Goal: Find contact information: Find contact information

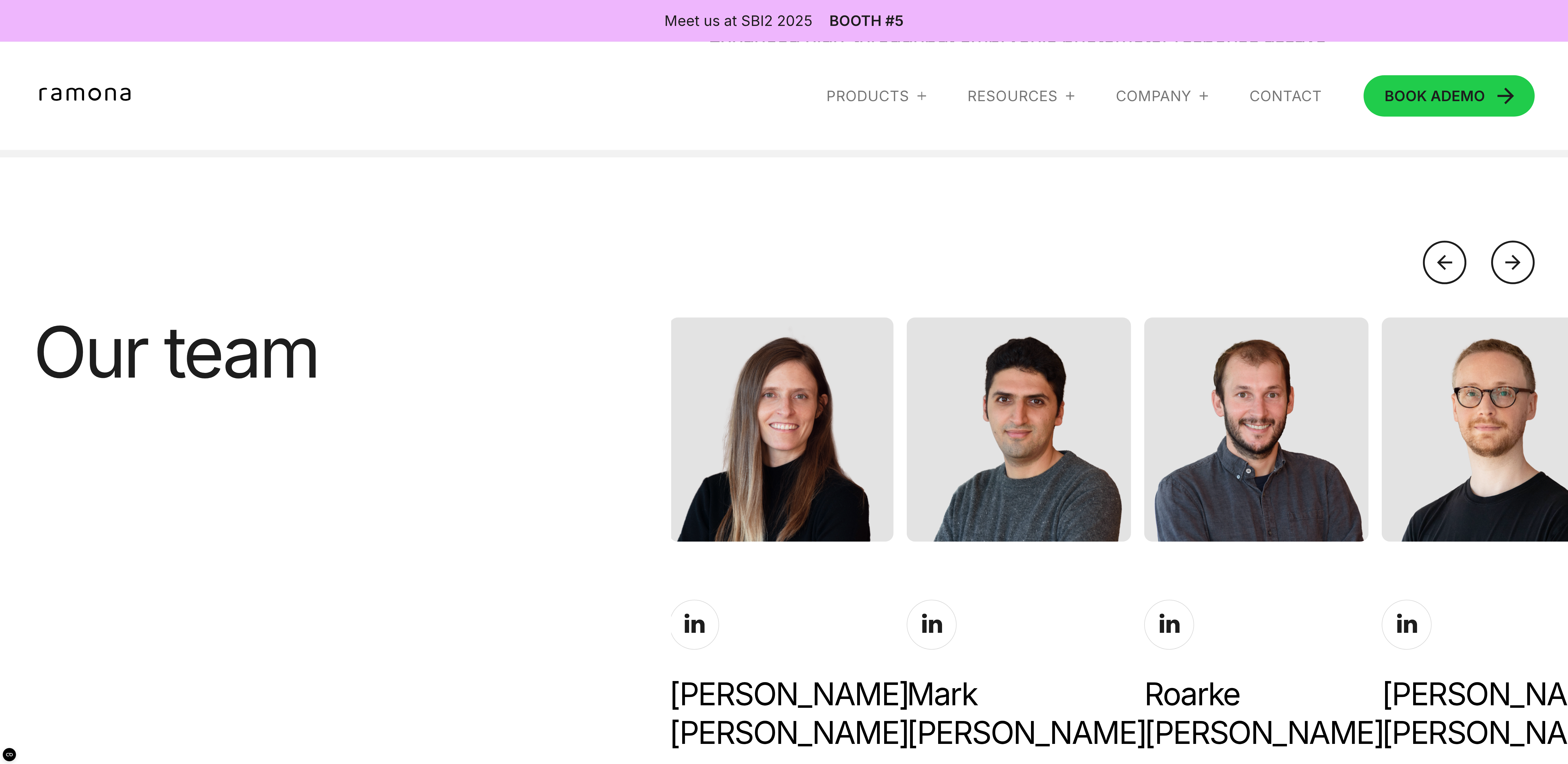
scroll to position [3547, 0]
click at [522, 254] on div at bounding box center [1513, 262] width 43 height 43
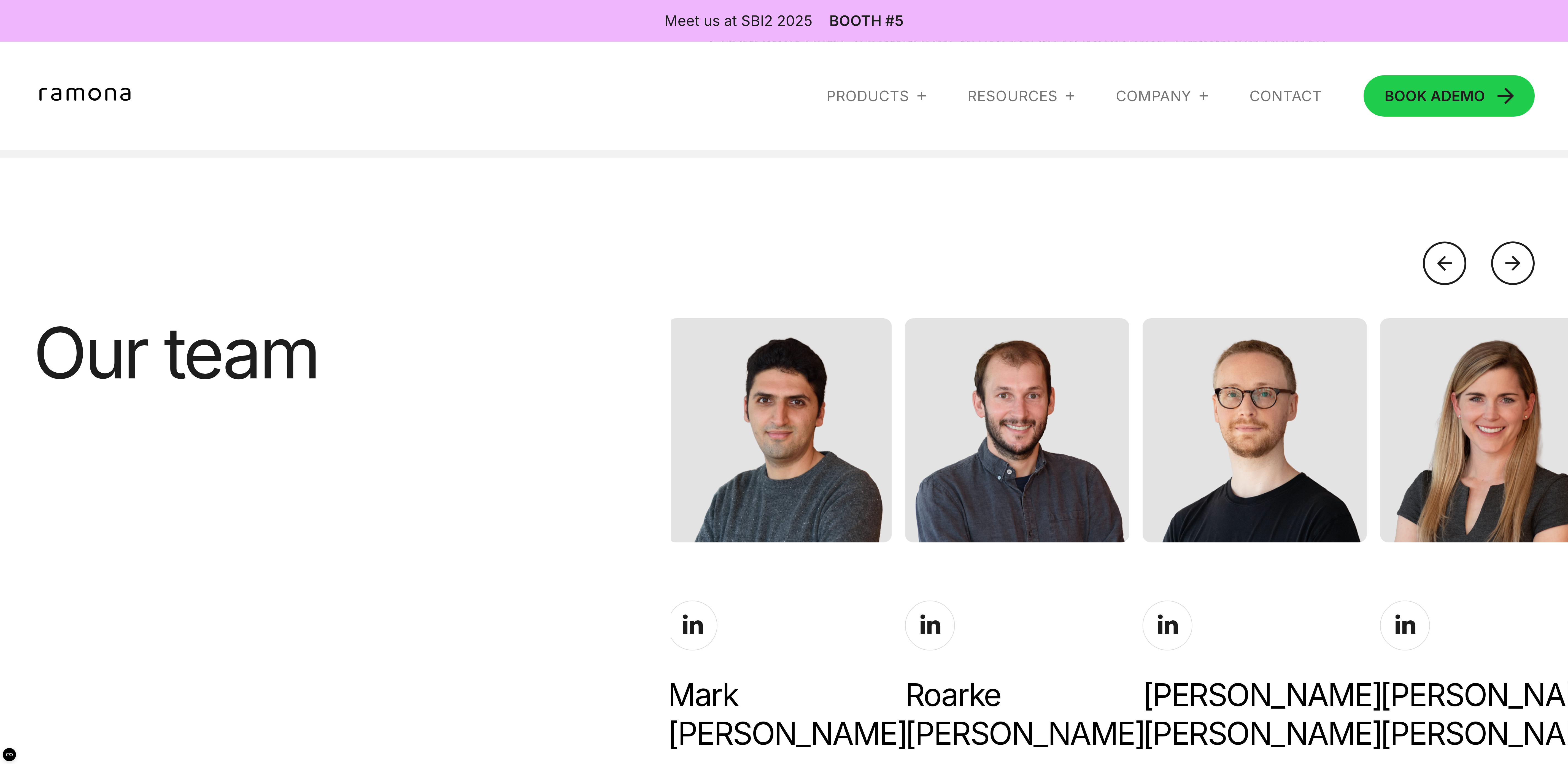
click at [522, 254] on div at bounding box center [1513, 262] width 43 height 43
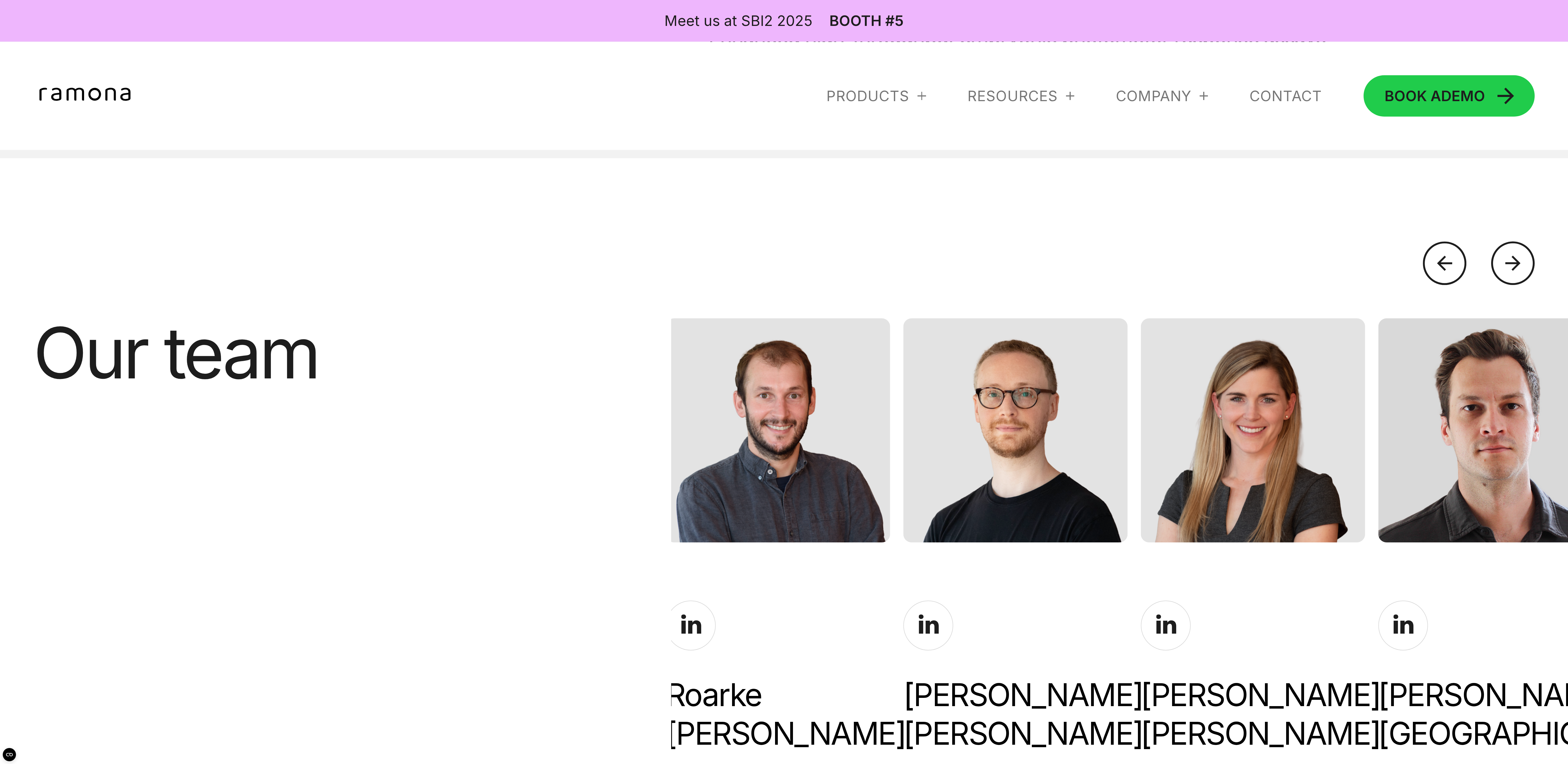
click at [522, 254] on div at bounding box center [1513, 262] width 43 height 43
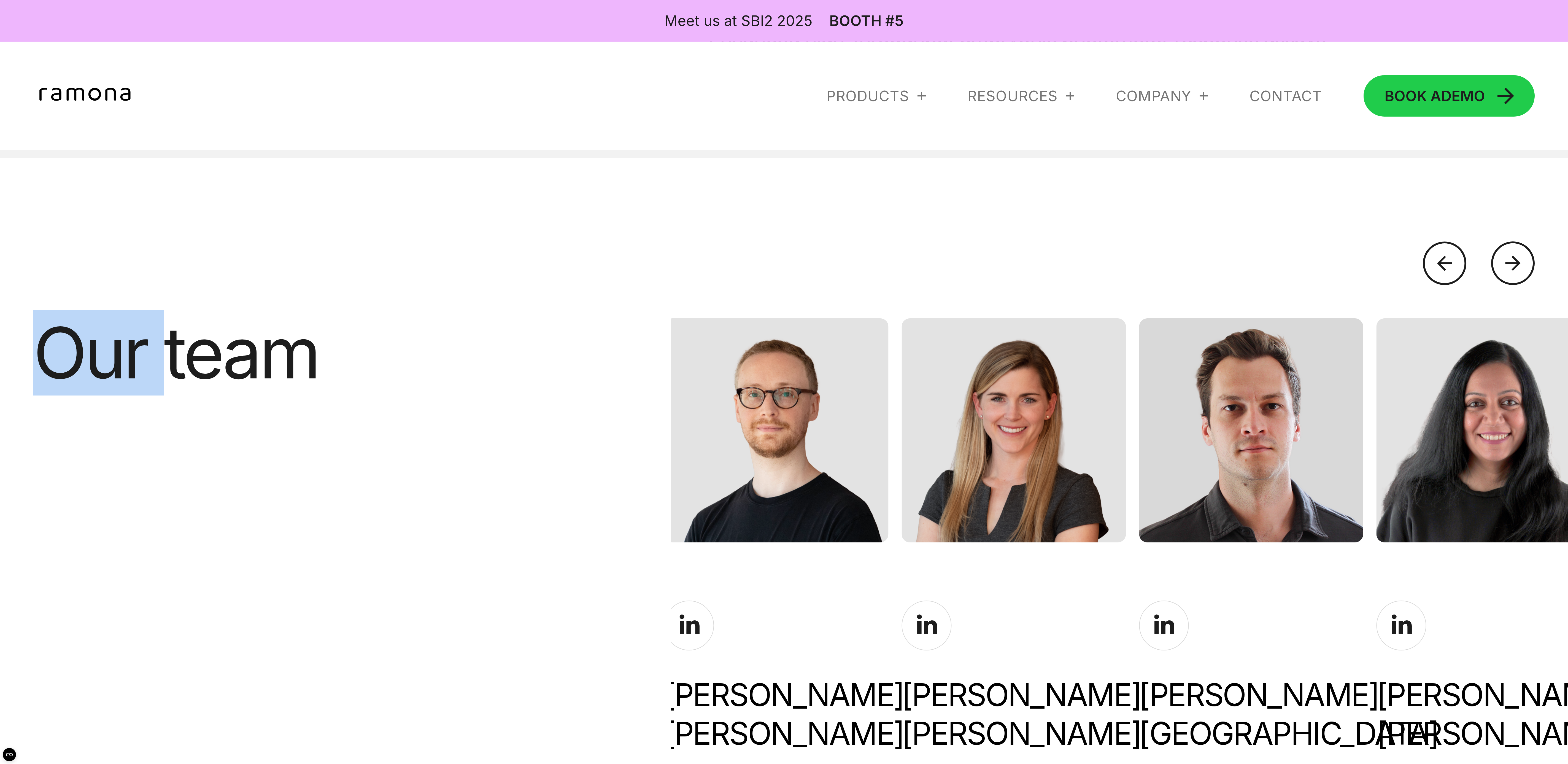
click at [522, 254] on div at bounding box center [1513, 262] width 43 height 43
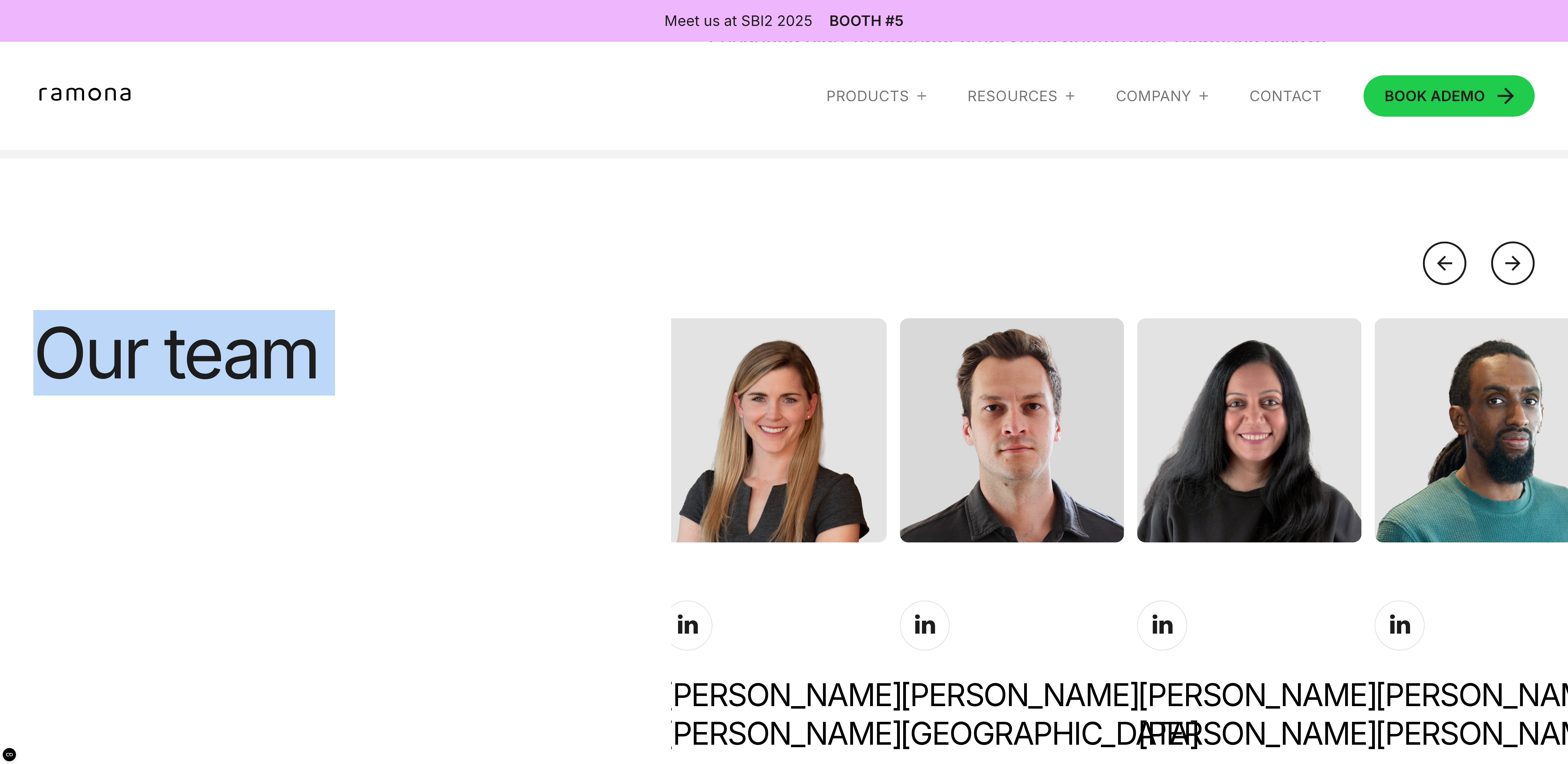
click at [522, 254] on div at bounding box center [1513, 262] width 43 height 43
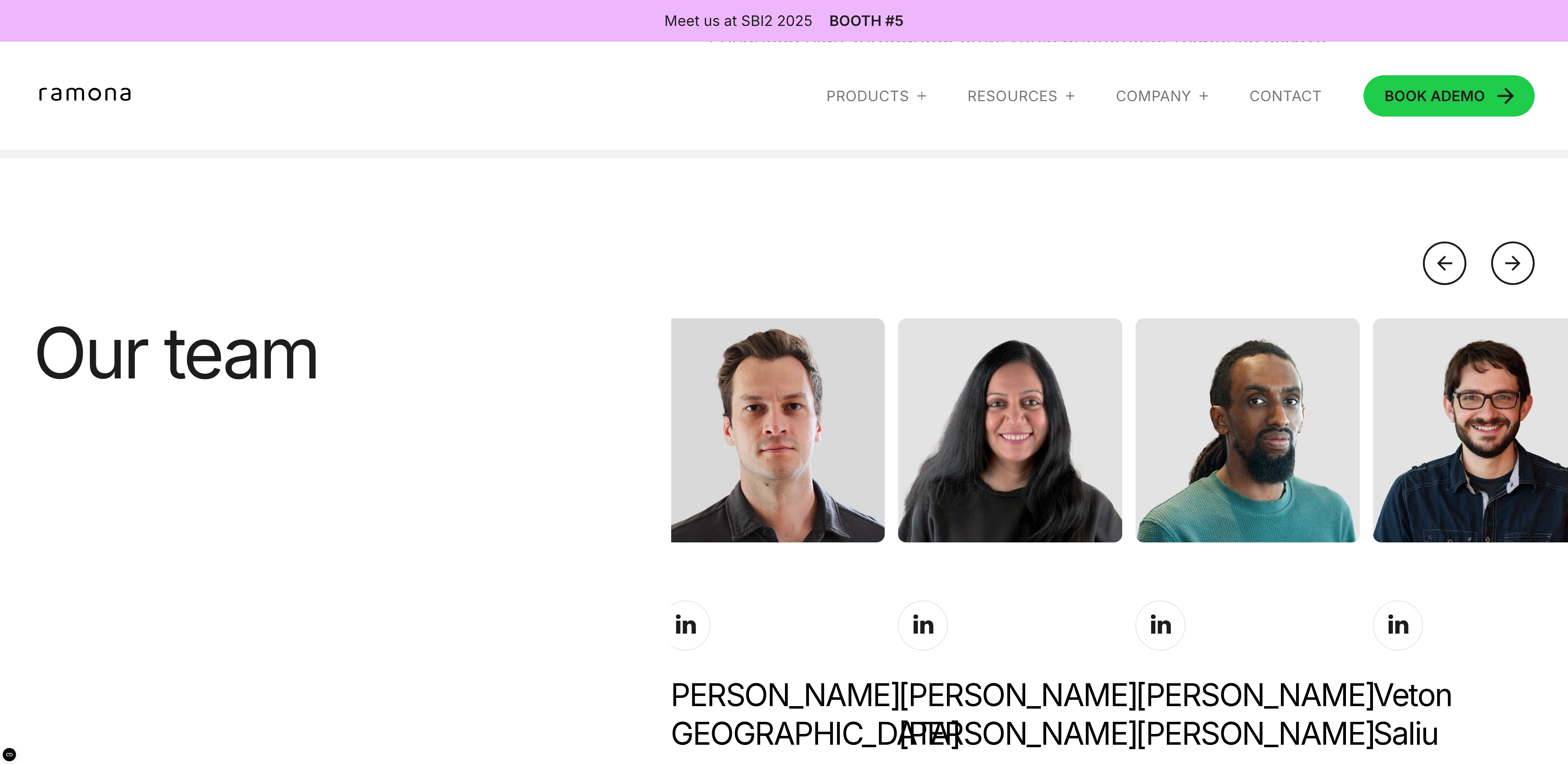
click at [522, 254] on div at bounding box center [1513, 262] width 43 height 43
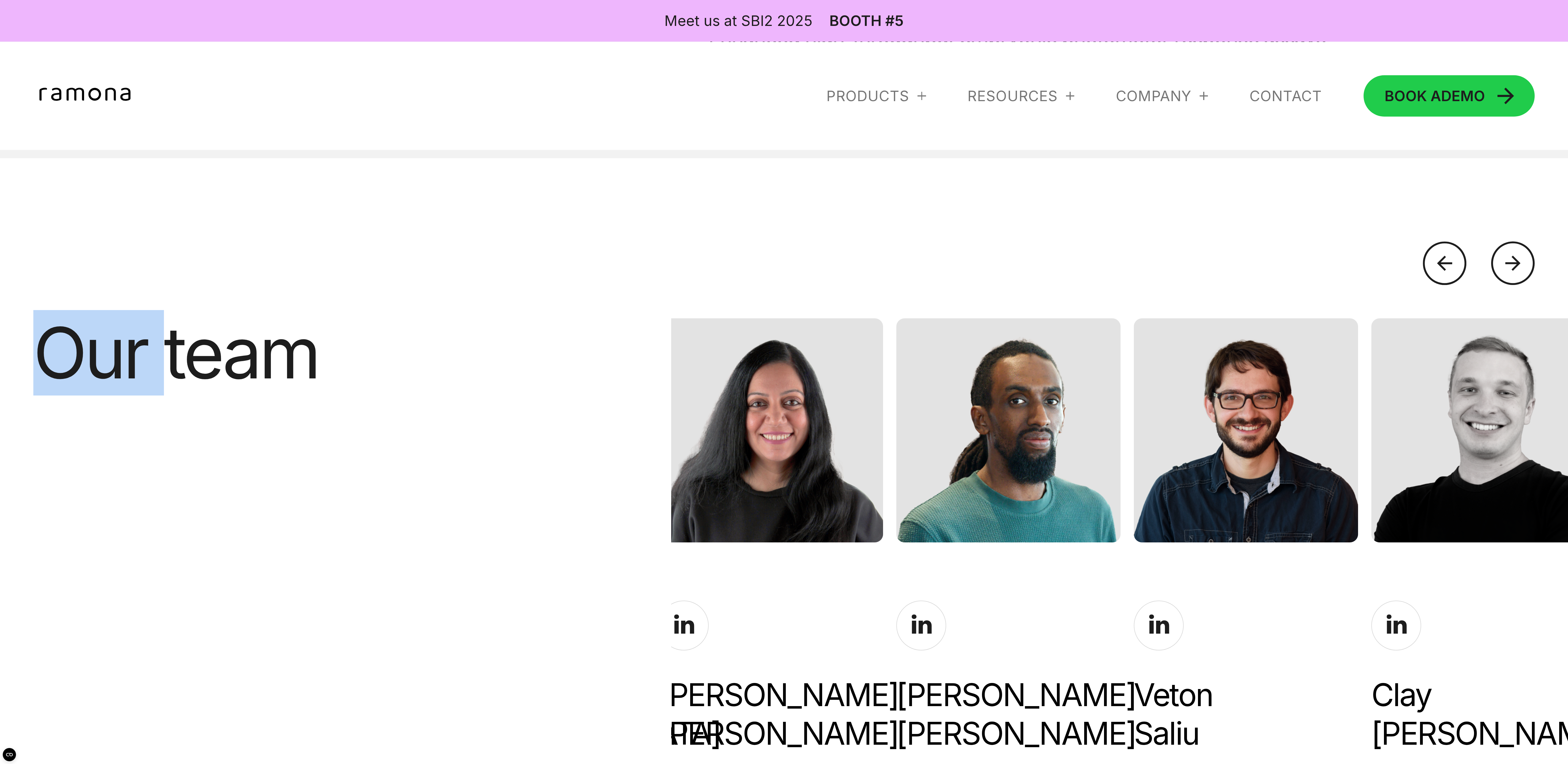
click at [522, 254] on div at bounding box center [1513, 262] width 43 height 43
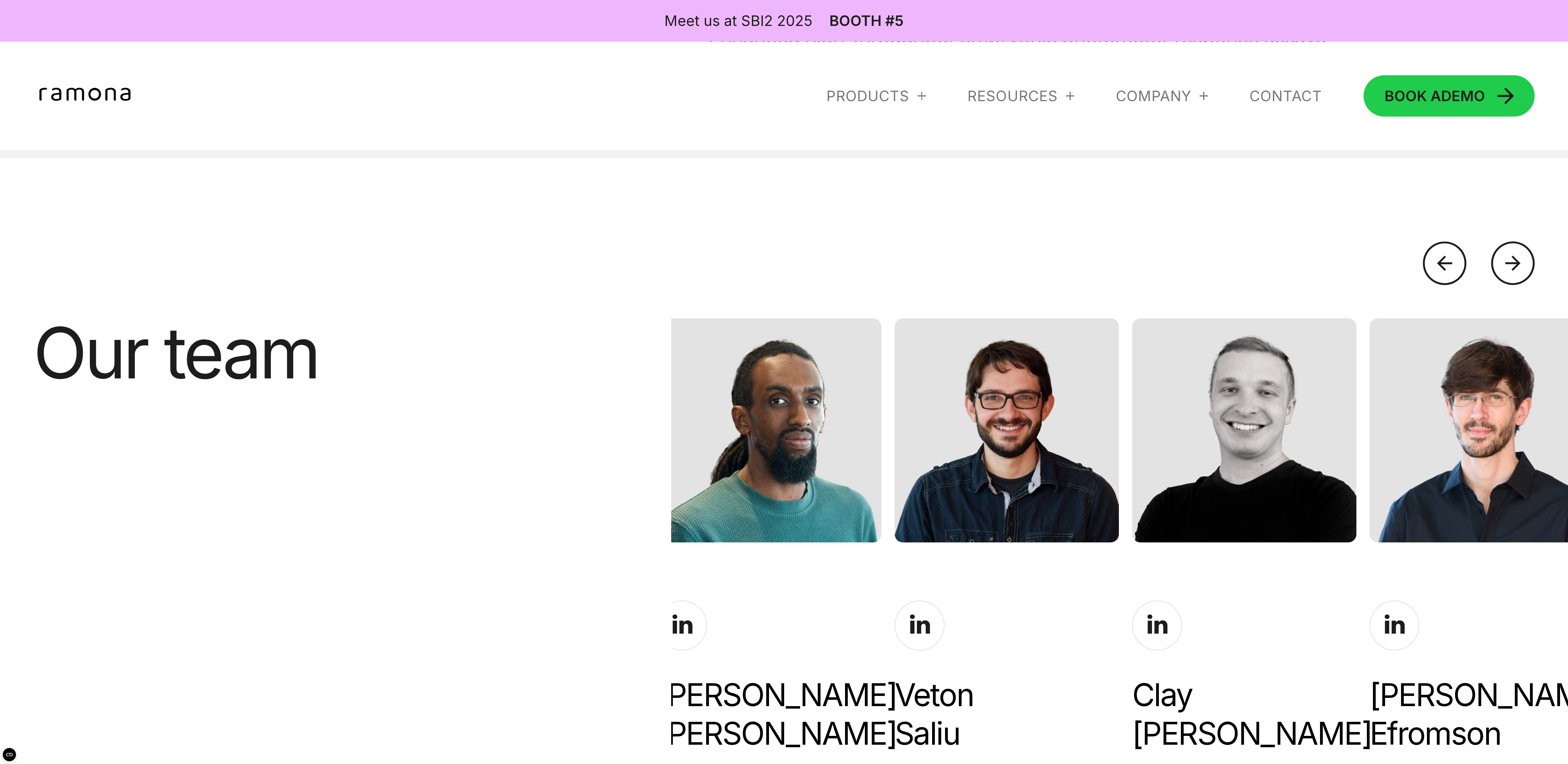
click at [522, 254] on div at bounding box center [1513, 262] width 43 height 43
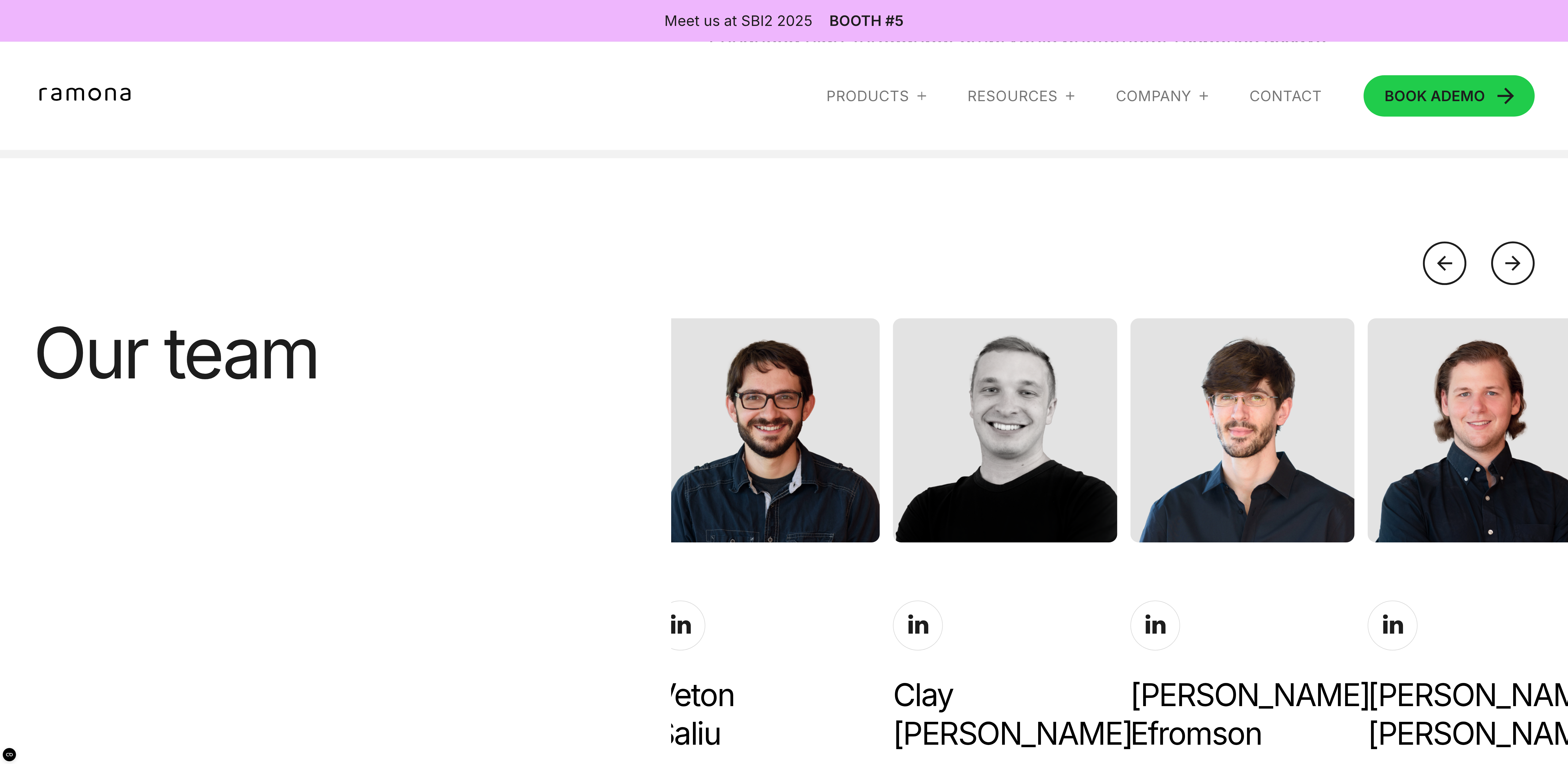
click at [522, 254] on div at bounding box center [1513, 262] width 43 height 43
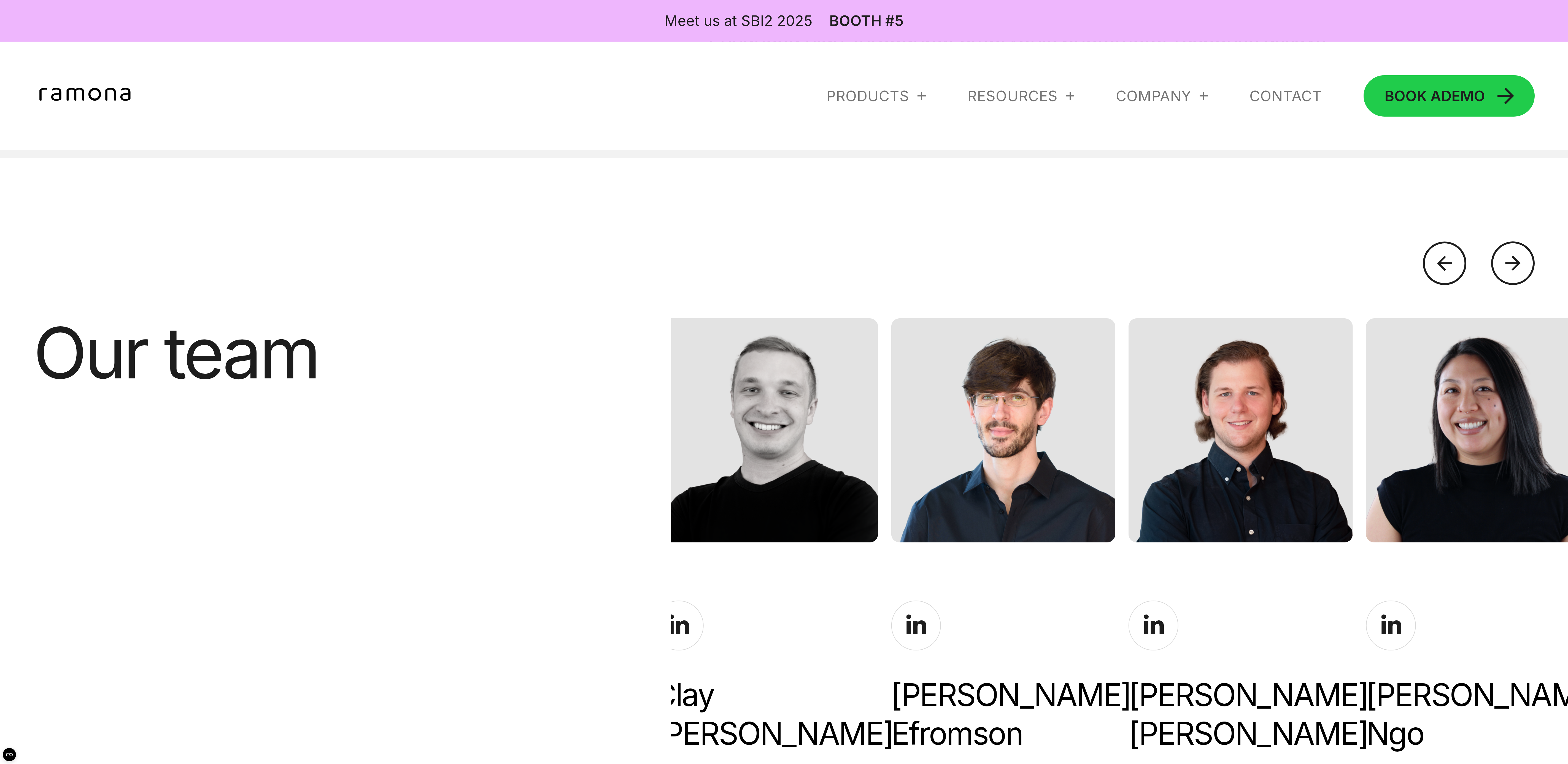
click at [522, 254] on div at bounding box center [1444, 262] width 43 height 43
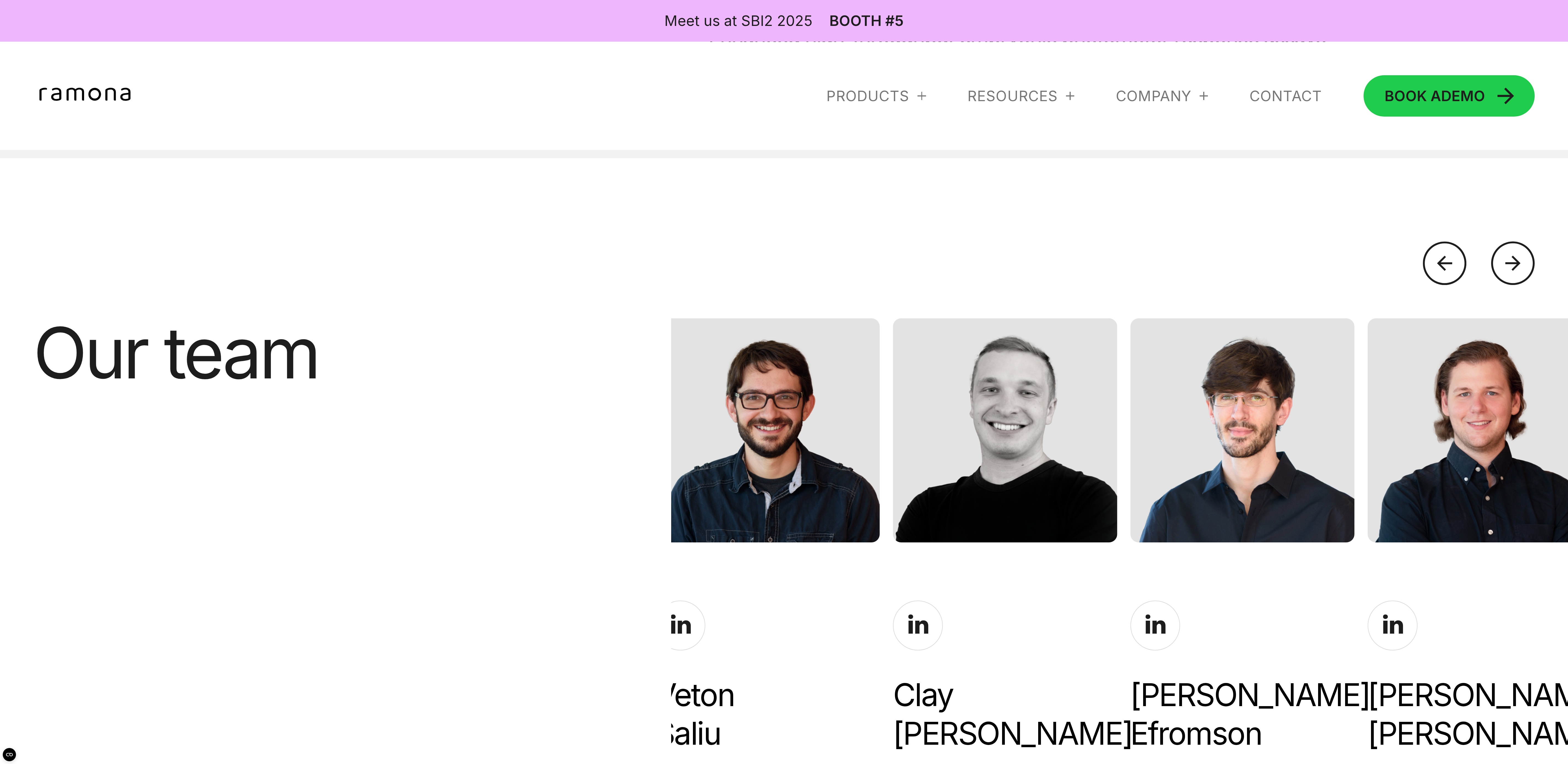
click at [522, 254] on div at bounding box center [1444, 262] width 43 height 43
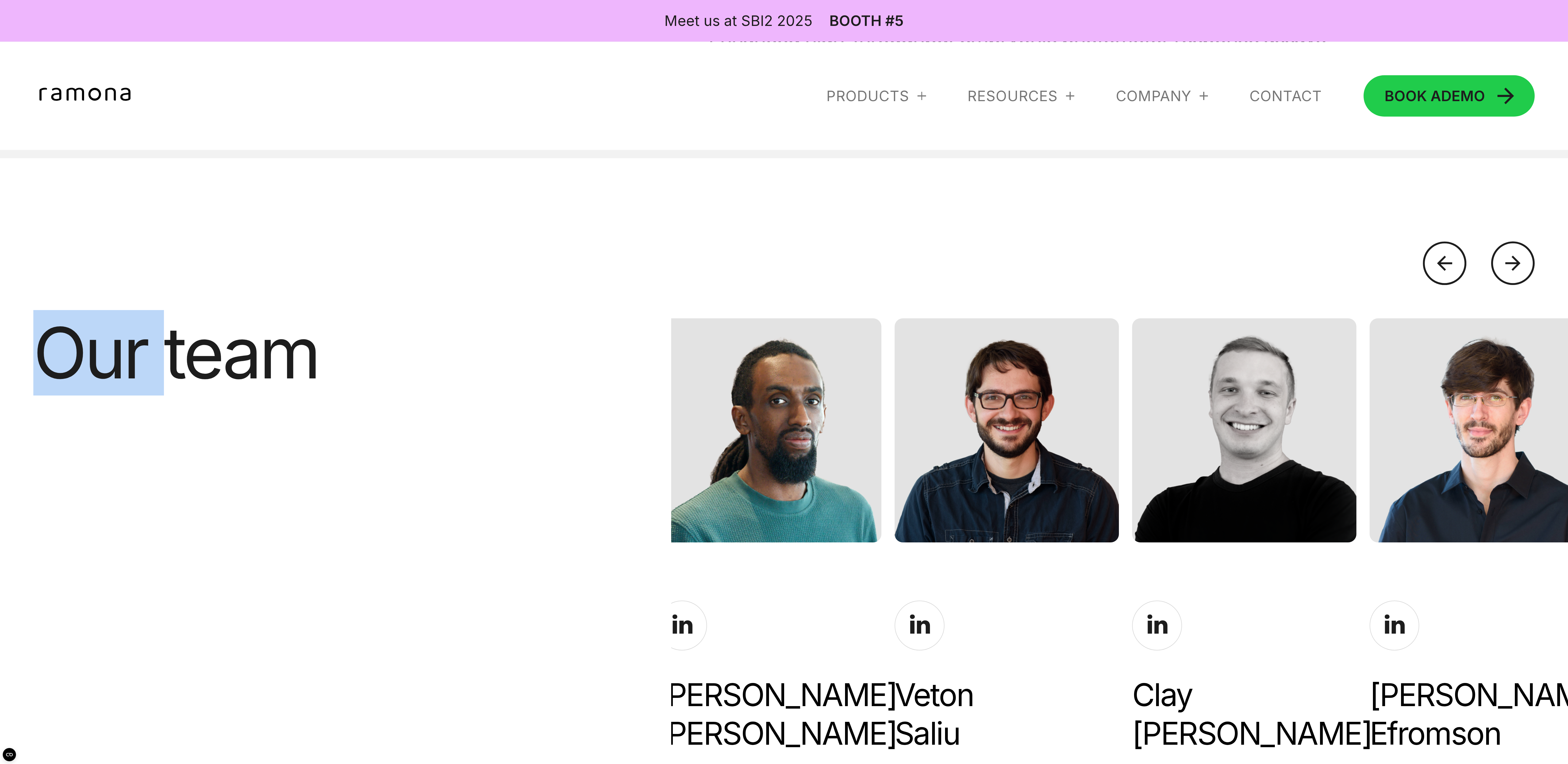
click at [522, 254] on div at bounding box center [1444, 262] width 43 height 43
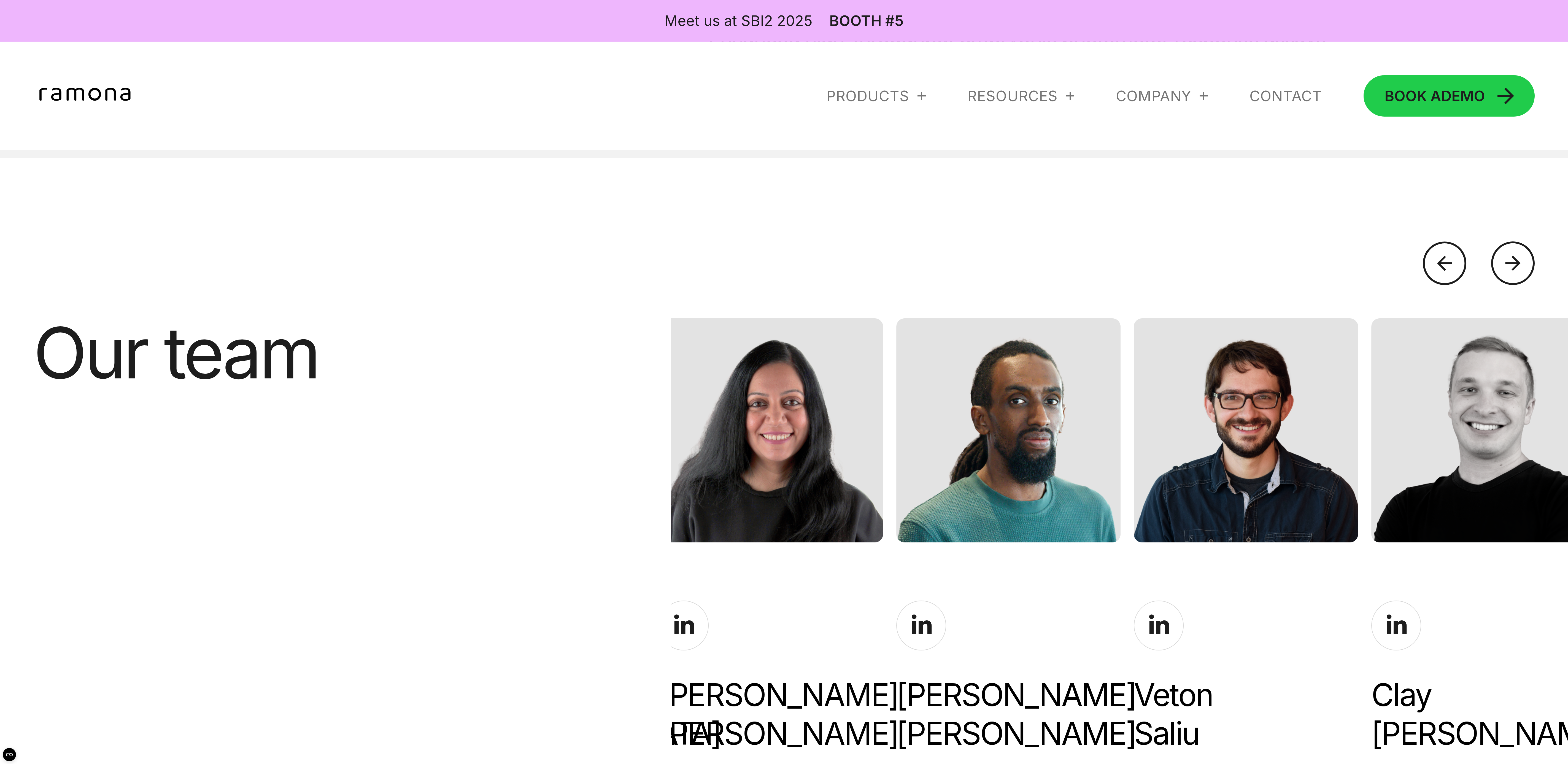
click at [522, 254] on div at bounding box center [1444, 262] width 43 height 43
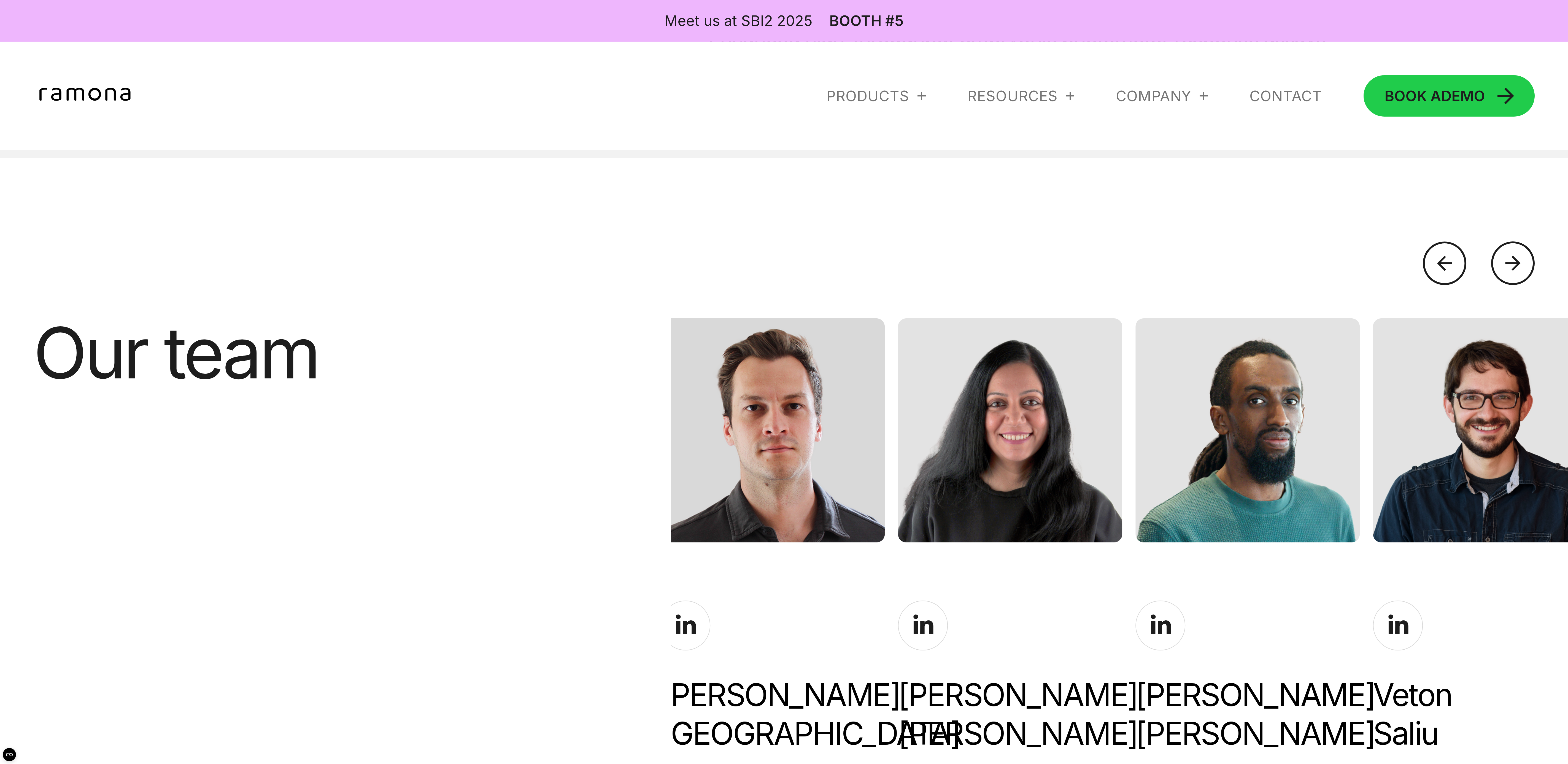
click at [522, 254] on div at bounding box center [1444, 262] width 43 height 43
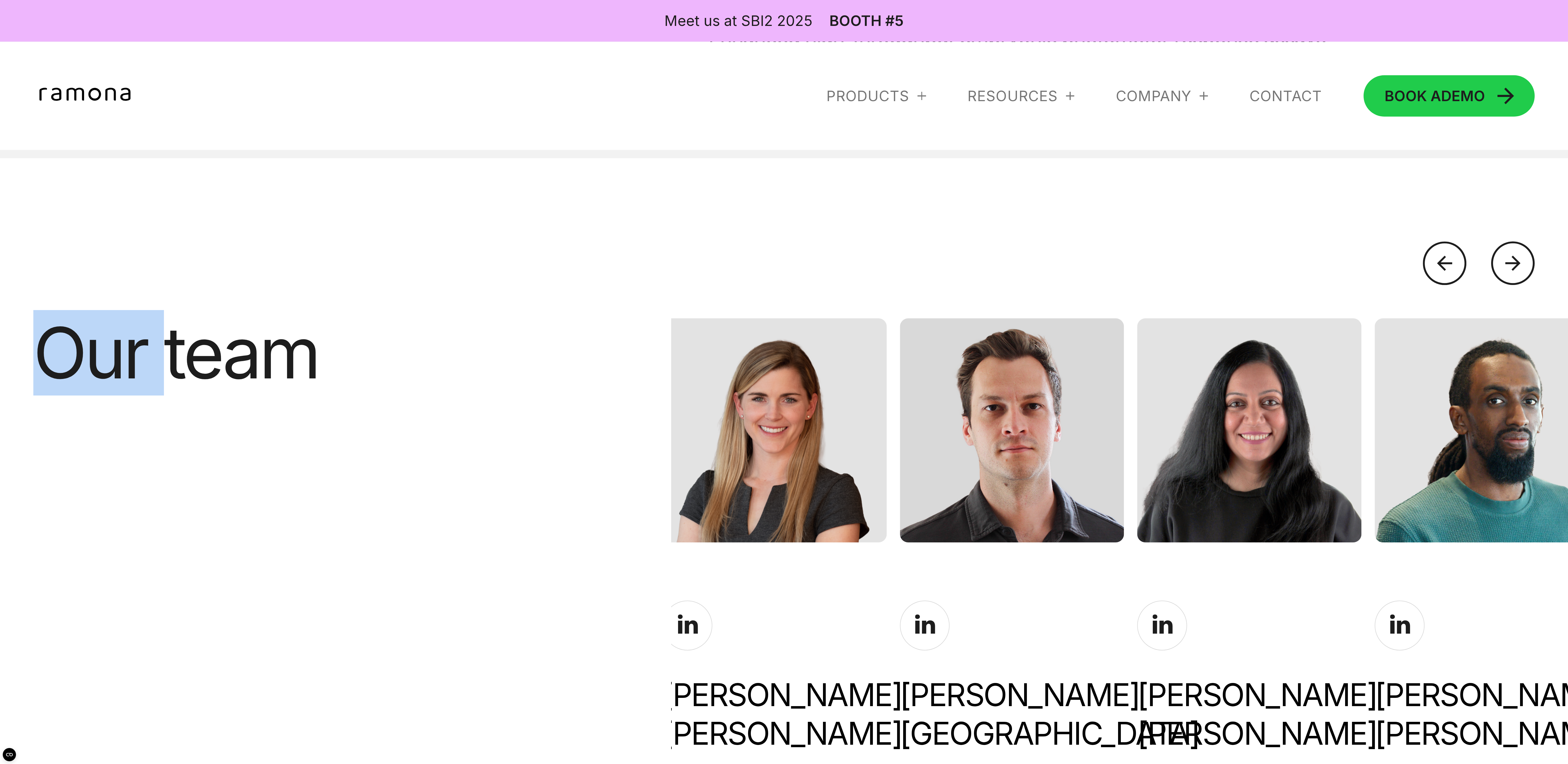
click at [522, 254] on div at bounding box center [1444, 262] width 43 height 43
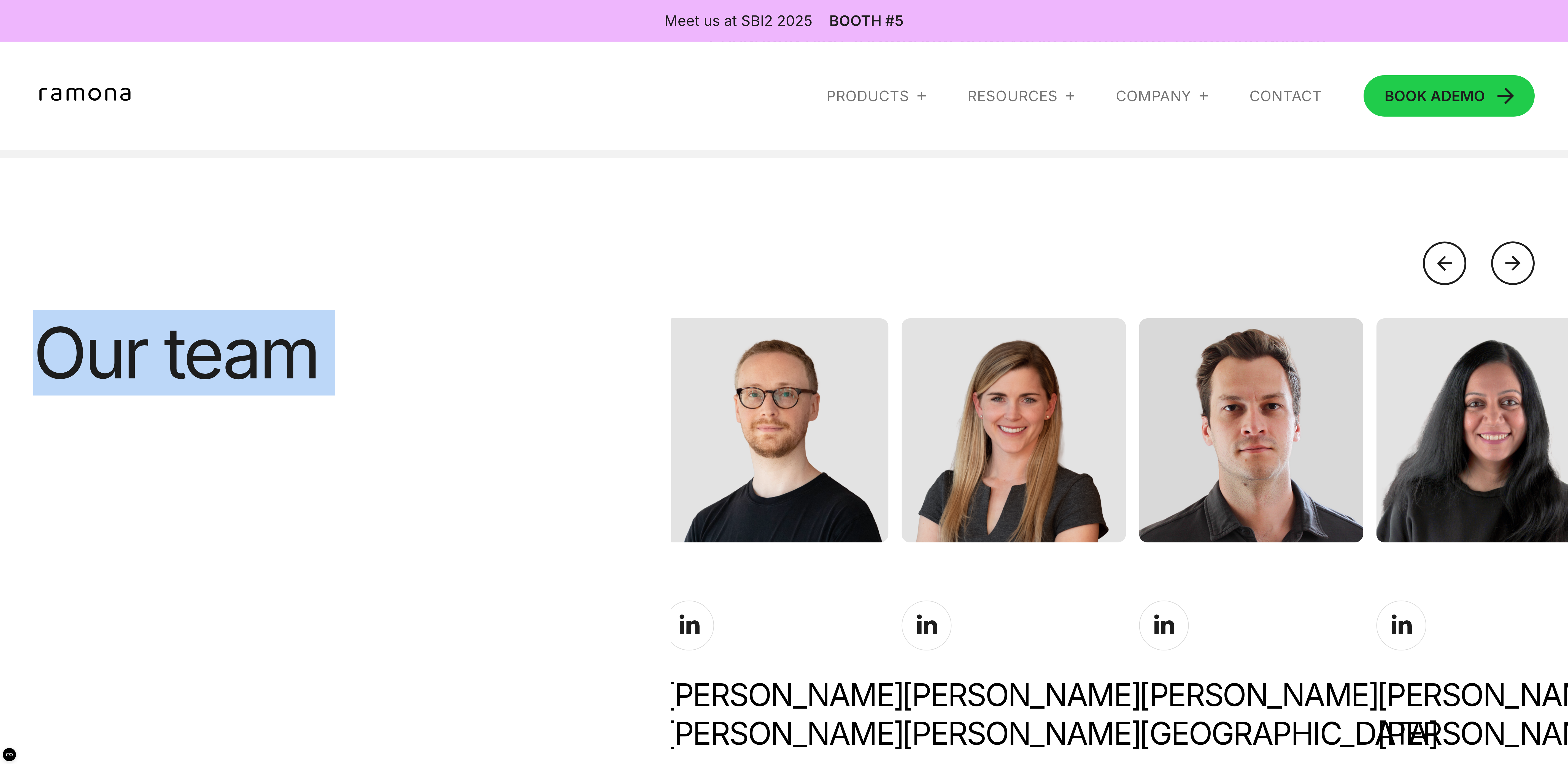
click at [522, 254] on div at bounding box center [1444, 262] width 43 height 43
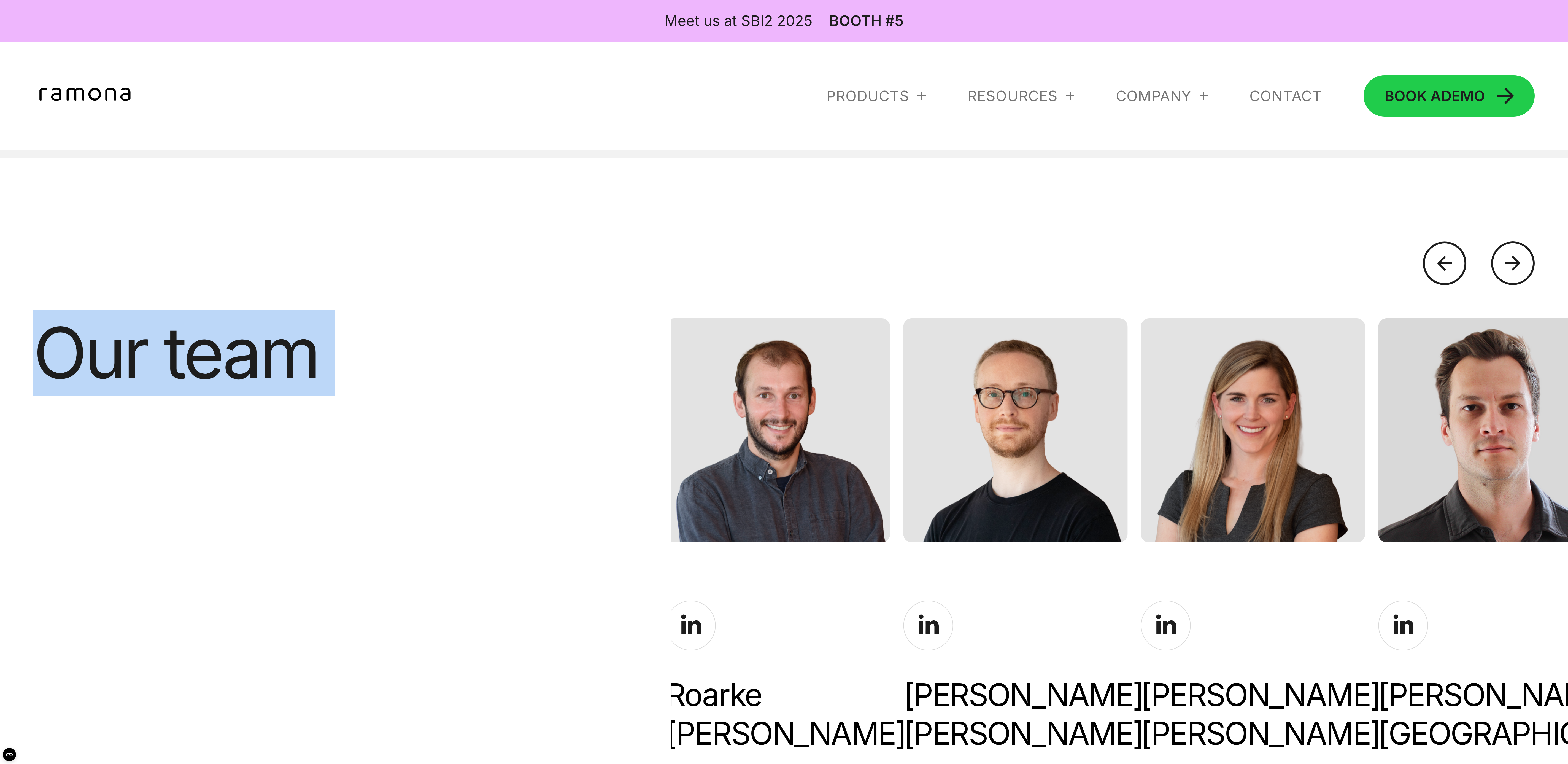
click at [522, 254] on div at bounding box center [1444, 262] width 43 height 43
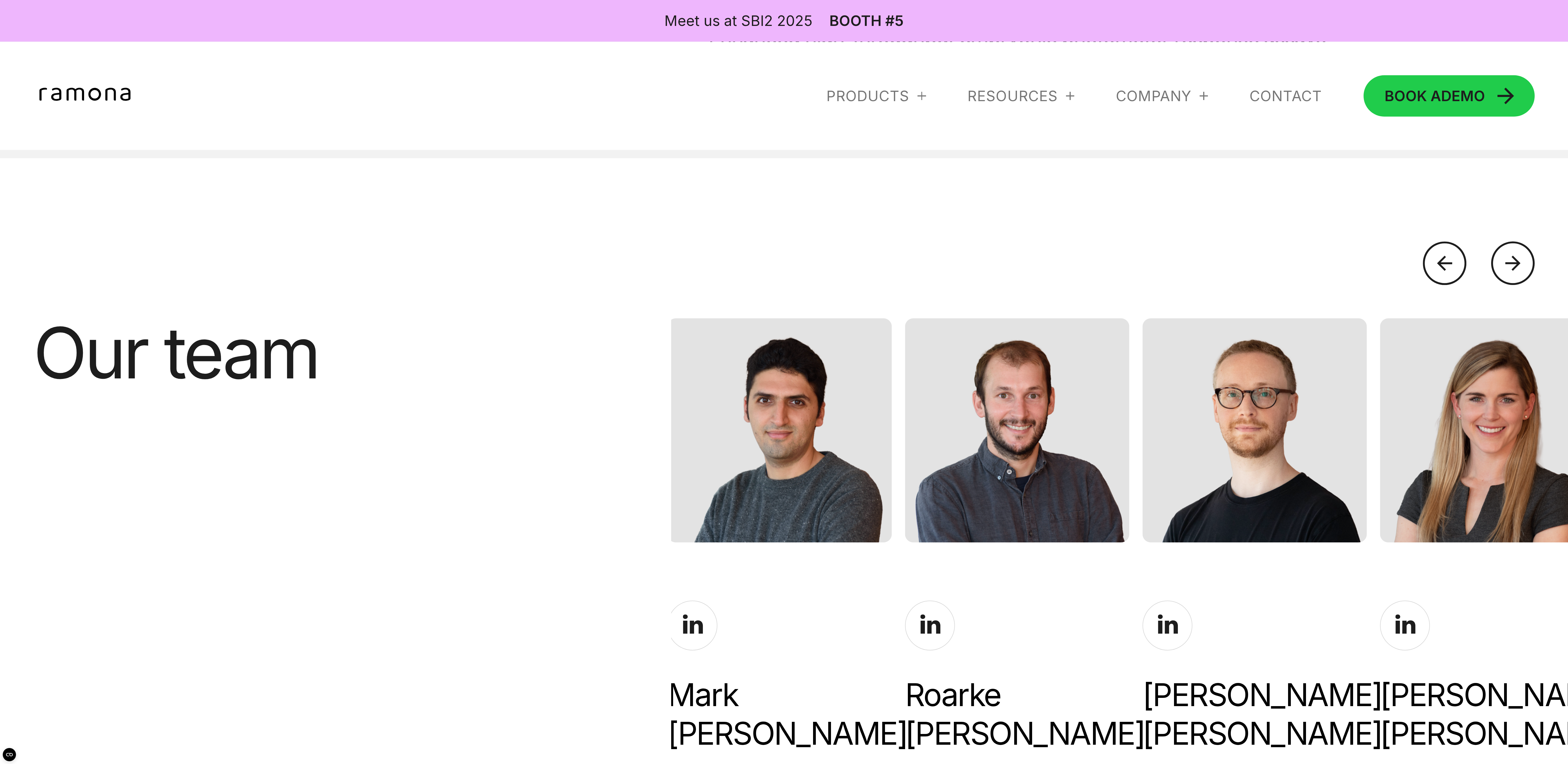
click at [522, 241] on div at bounding box center [1444, 262] width 43 height 43
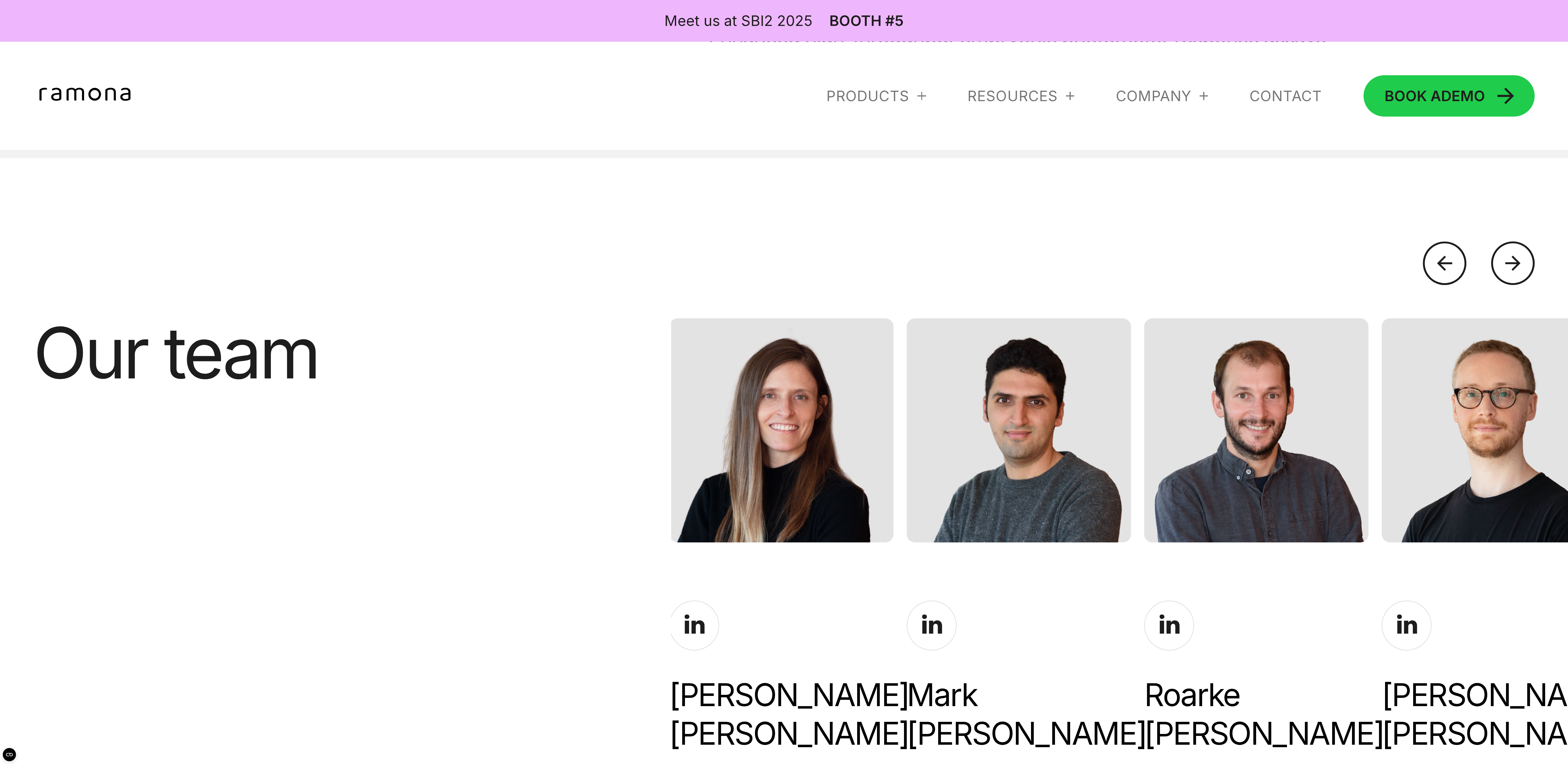
click at [522, 254] on div at bounding box center [1444, 262] width 43 height 43
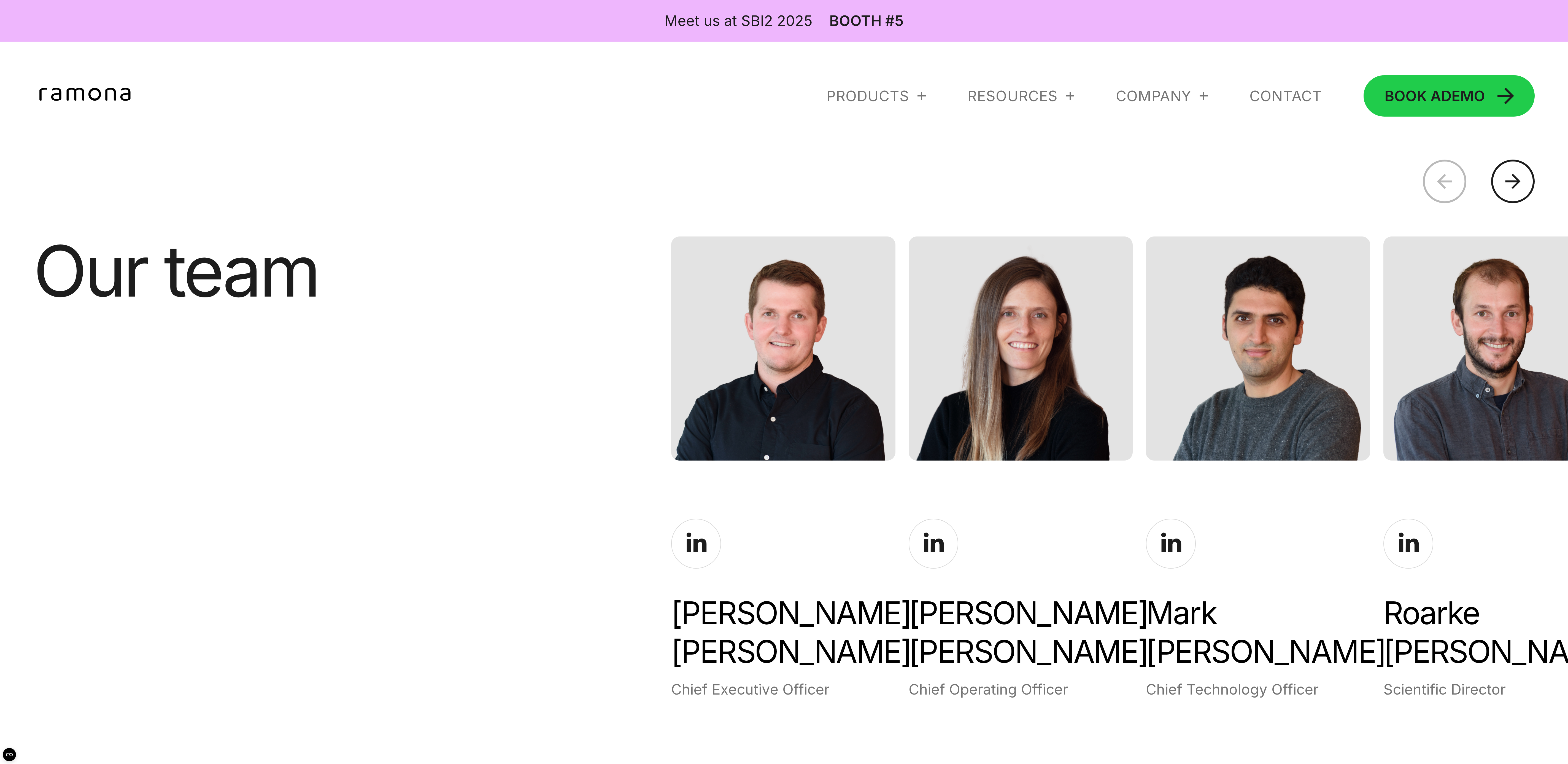
scroll to position [3630, 0]
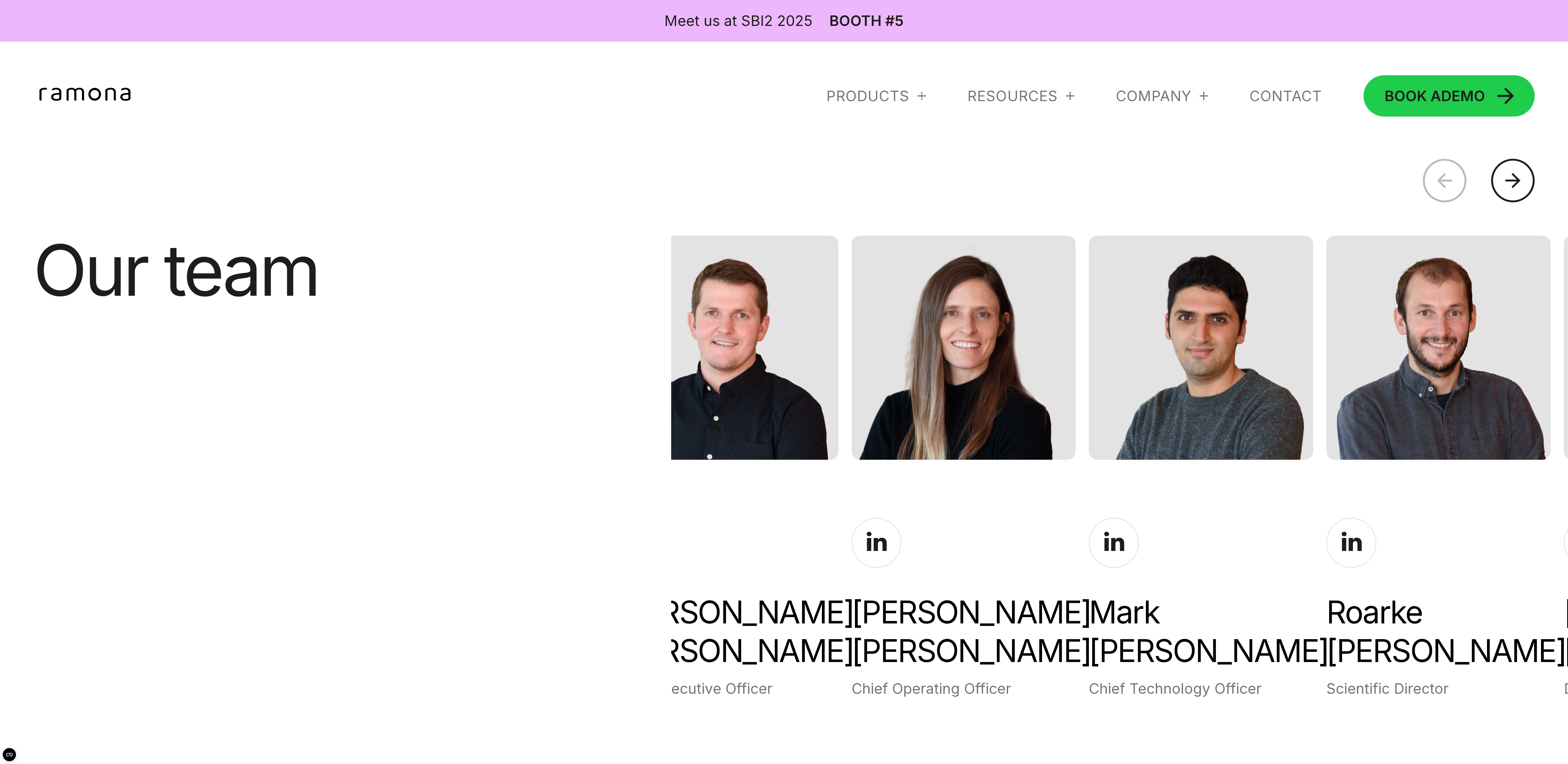
click at [522, 254] on div "[PERSON_NAME]" at bounding box center [1438, 631] width 224 height 77
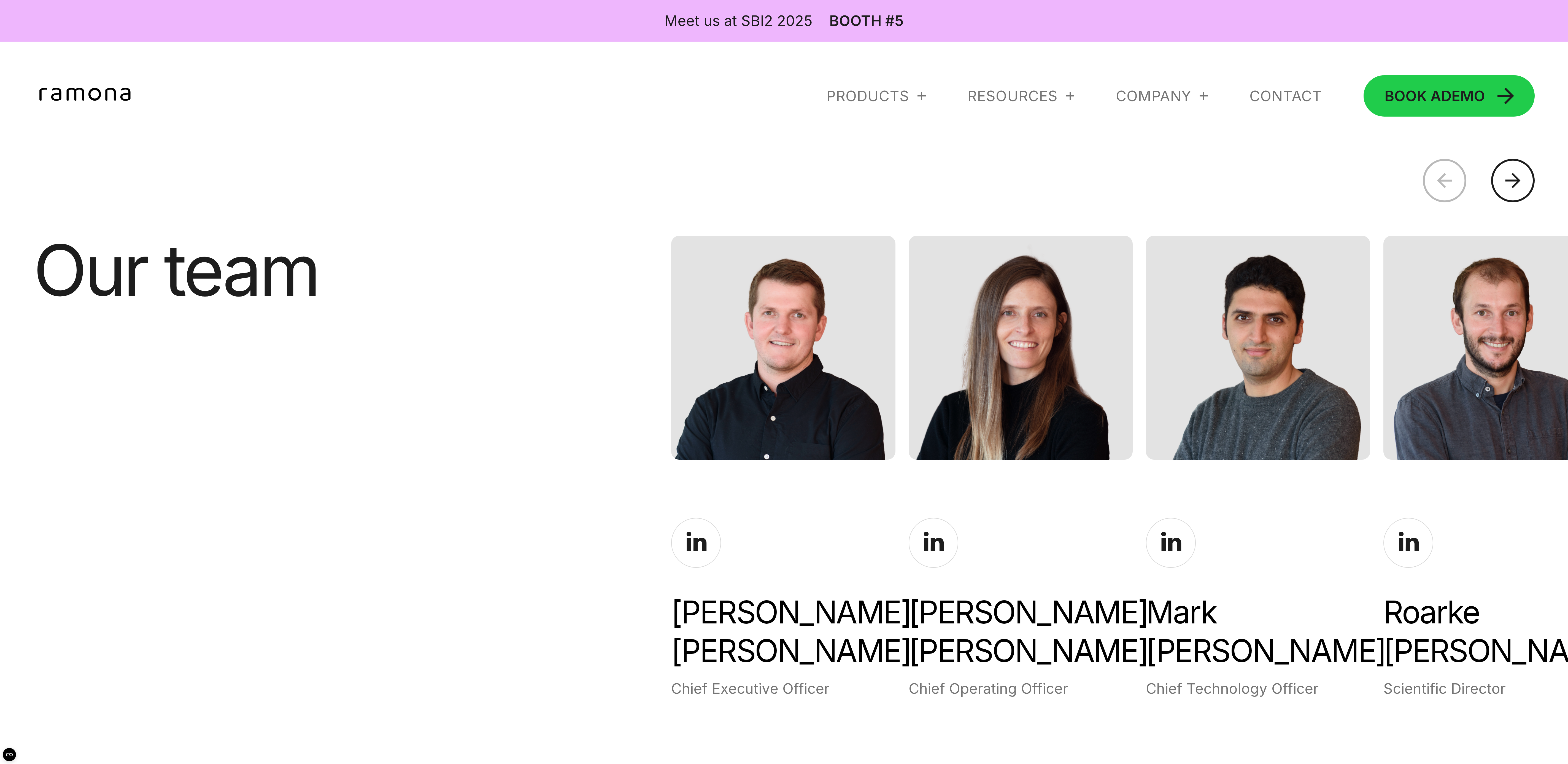
click at [522, 254] on div "[PERSON_NAME]" at bounding box center [1495, 631] width 224 height 77
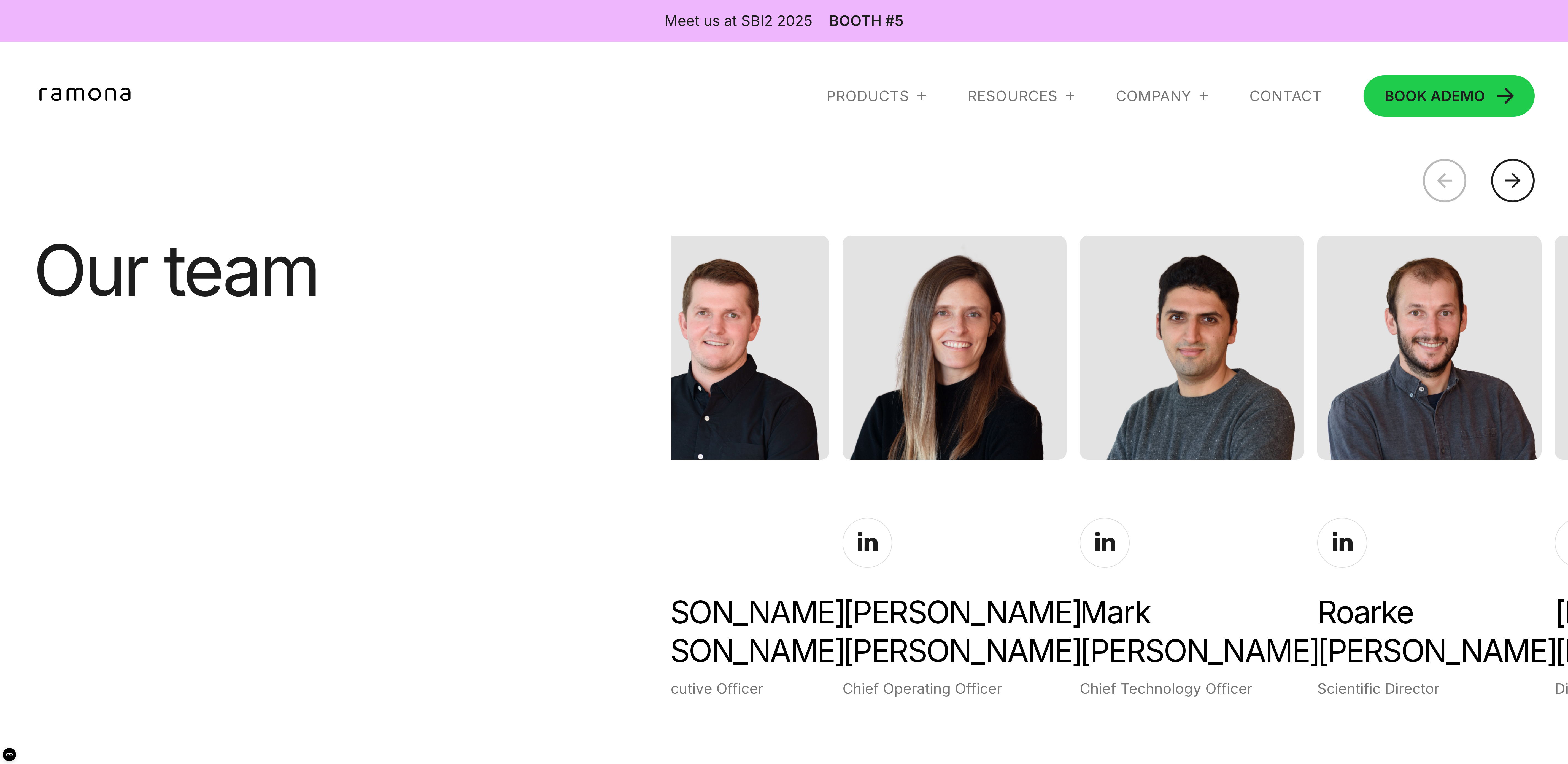
click at [522, 254] on div "[PERSON_NAME]" at bounding box center [1429, 631] width 224 height 77
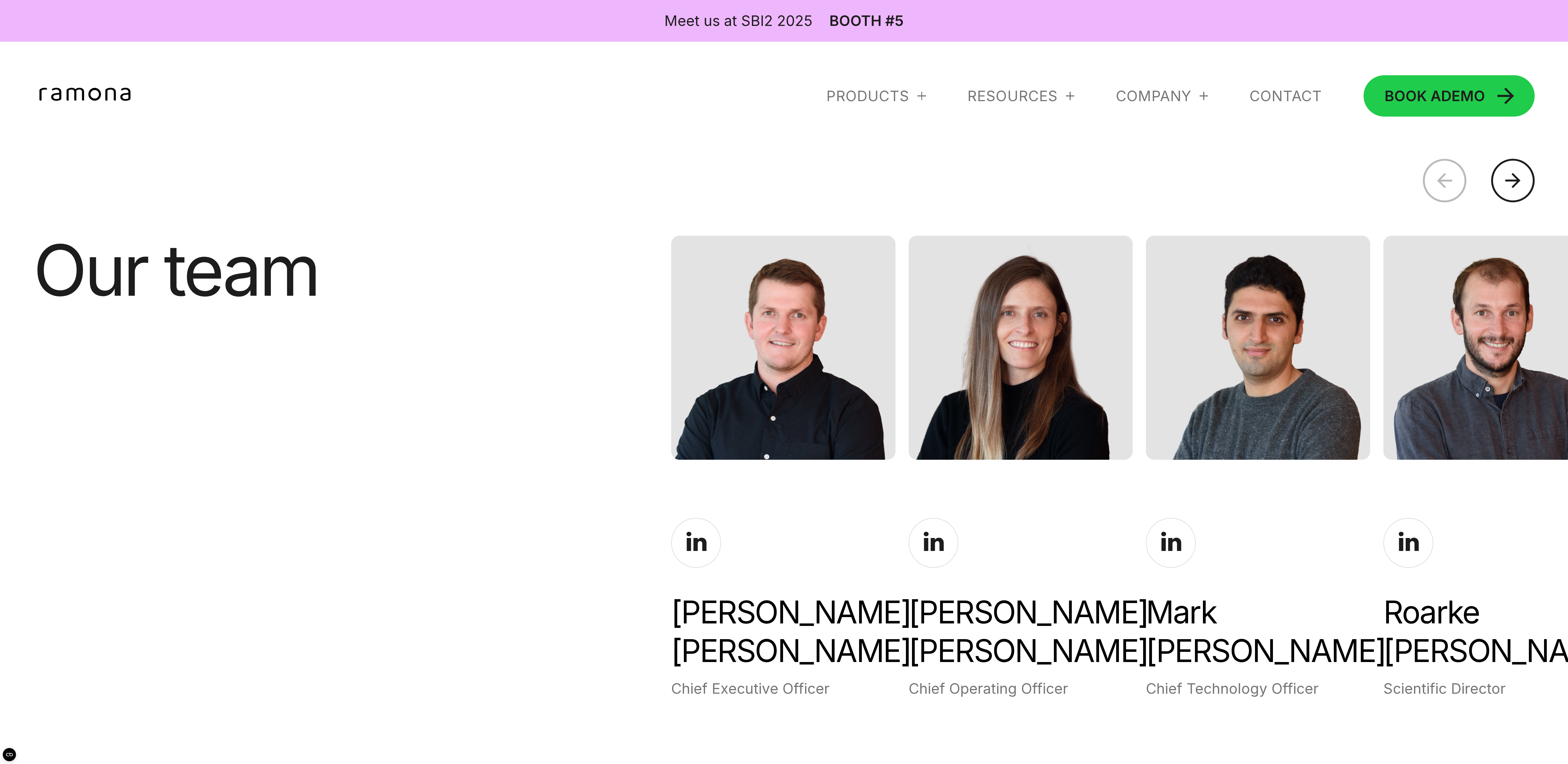
click at [522, 254] on div "[PERSON_NAME]" at bounding box center [1495, 631] width 224 height 77
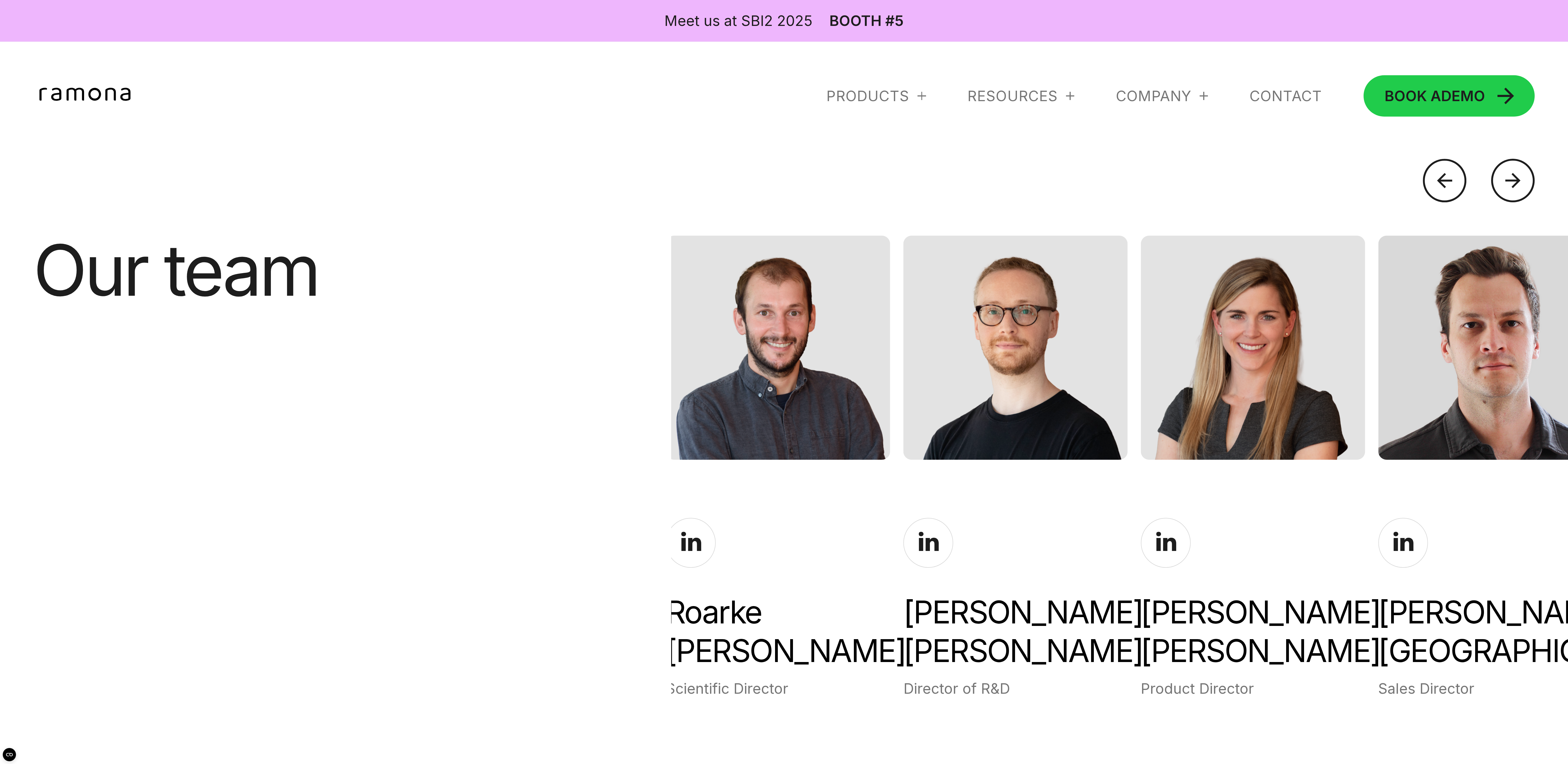
drag, startPoint x: 661, startPoint y: 597, endPoint x: 778, endPoint y: 610, distance: 117.7
click at [522, 254] on div "Our team [PERSON_NAME] Chief Executive Officer [PERSON_NAME] Chief Operating Of…" at bounding box center [784, 467] width 1501 height 463
copy div "[PERSON_NAME] Chief Executive Officer [PERSON_NAME] Chief Operating Officer [PE…"
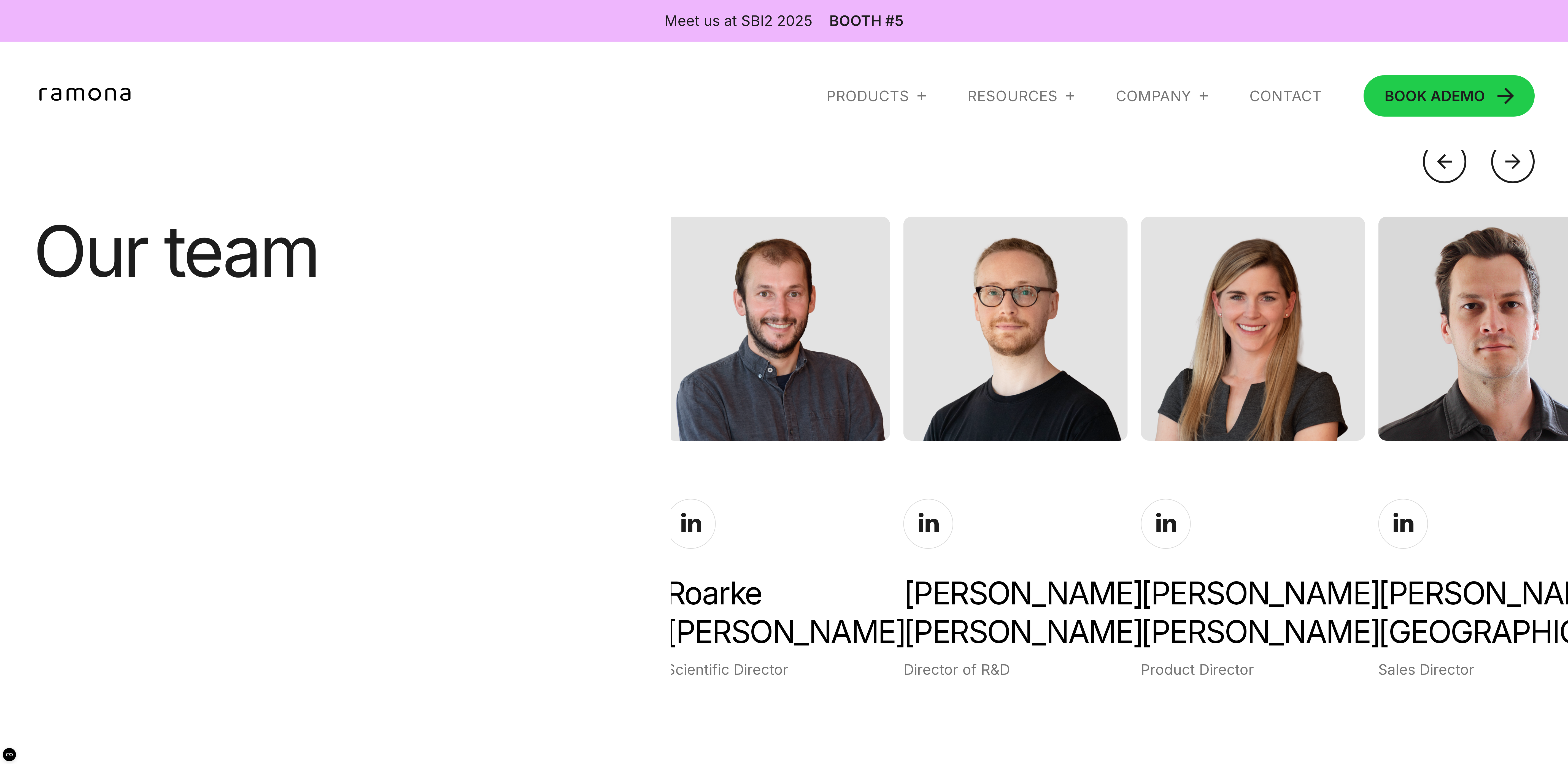
scroll to position [3650, 0]
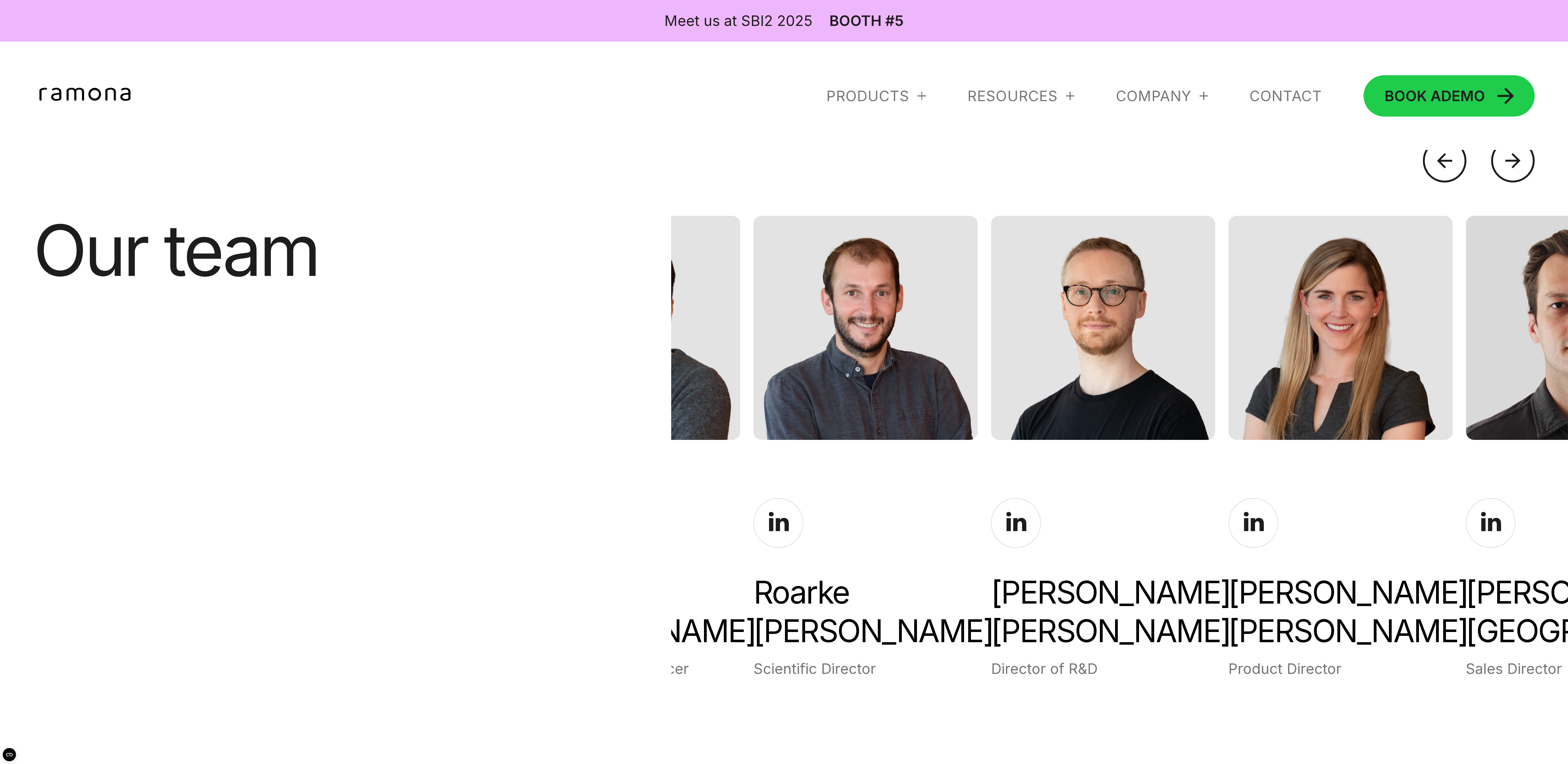
click at [522, 254] on div "[PERSON_NAME]" at bounding box center [1103, 611] width 224 height 77
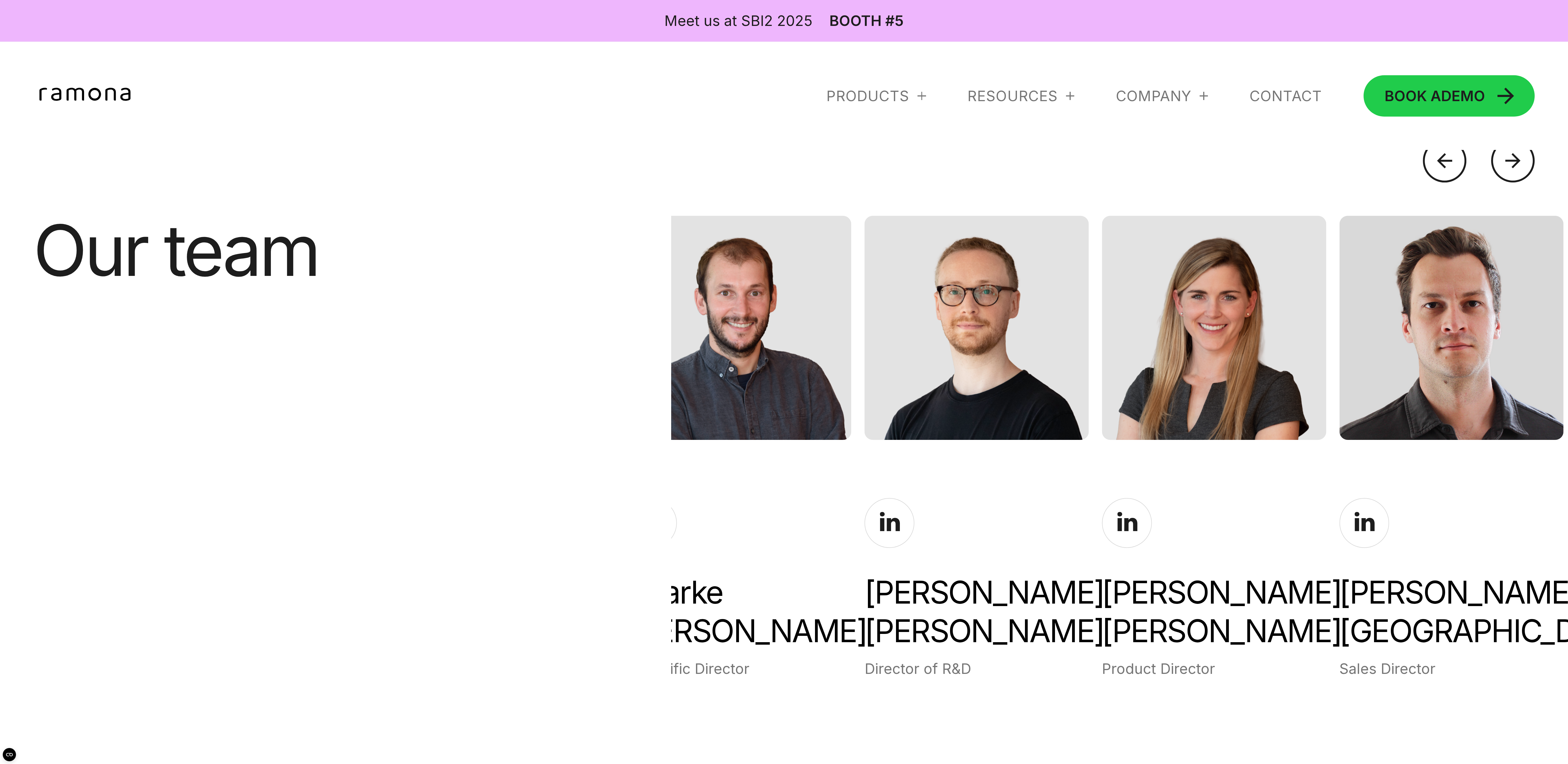
click at [522, 254] on div "[PERSON_NAME]" at bounding box center [976, 611] width 224 height 77
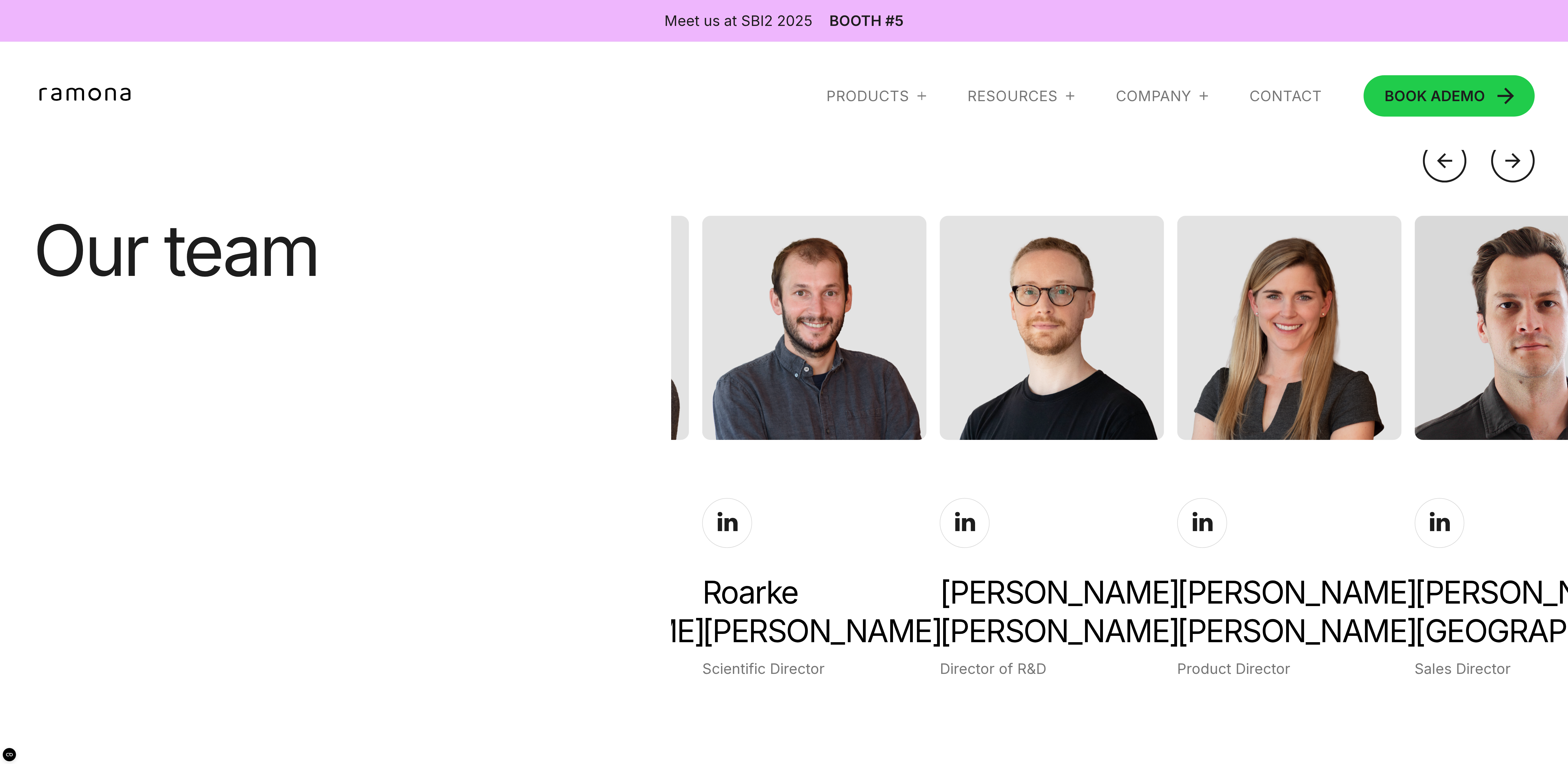
click at [522, 254] on div "[PERSON_NAME]" at bounding box center [1052, 611] width 224 height 77
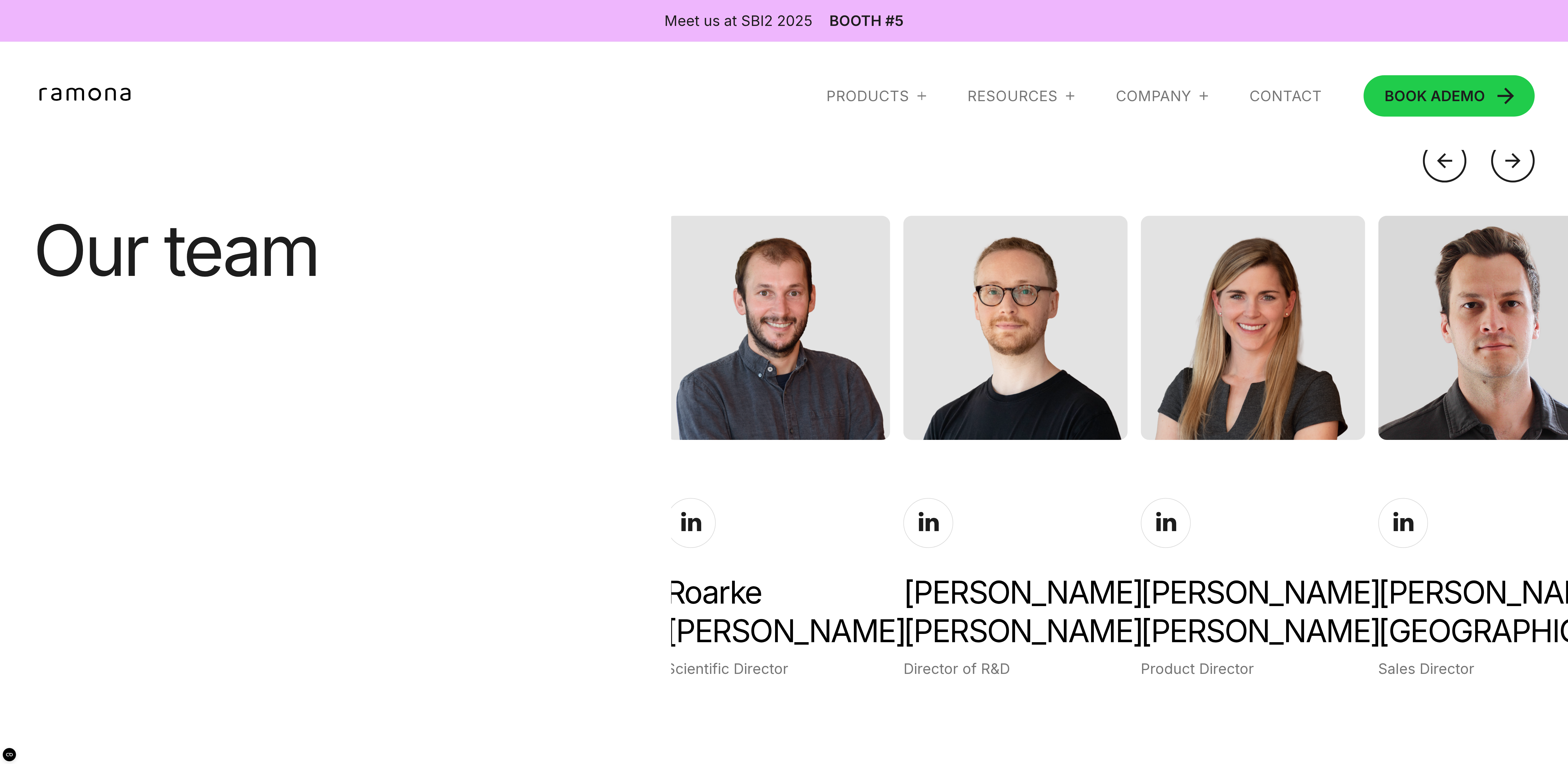
click at [522, 254] on div "[PERSON_NAME]" at bounding box center [1015, 611] width 224 height 77
